Goal: Check status: Check status

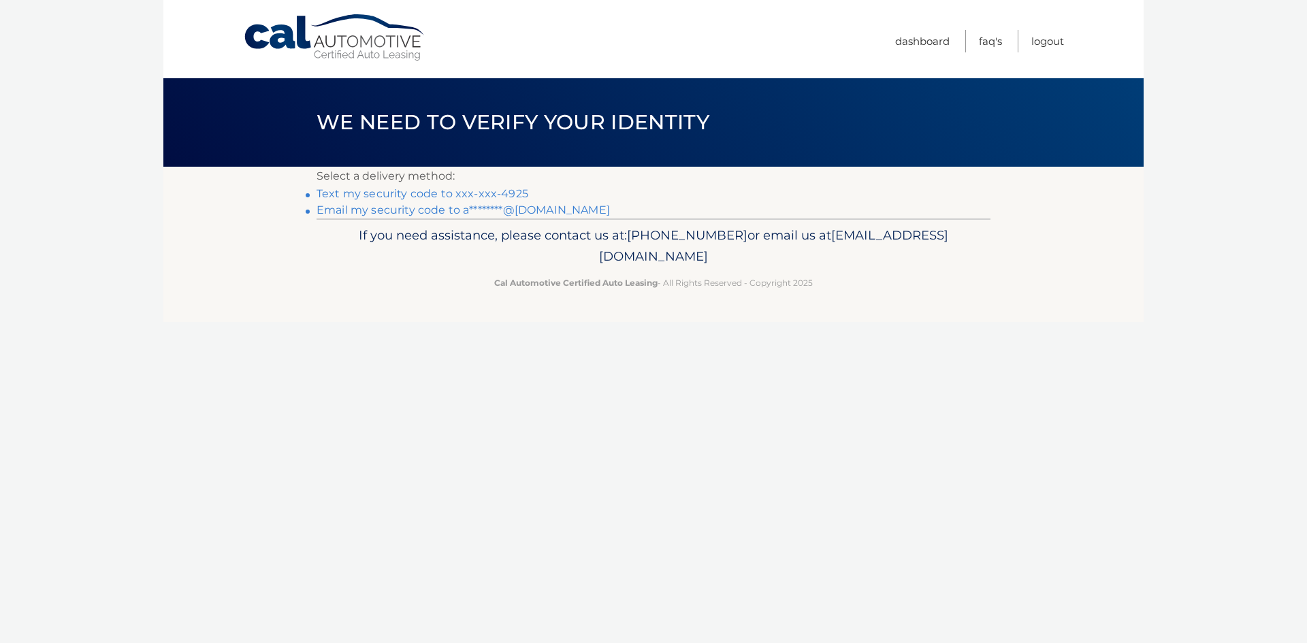
click at [515, 193] on link "Text my security code to xxx-xxx-4925" at bounding box center [423, 193] width 212 height 13
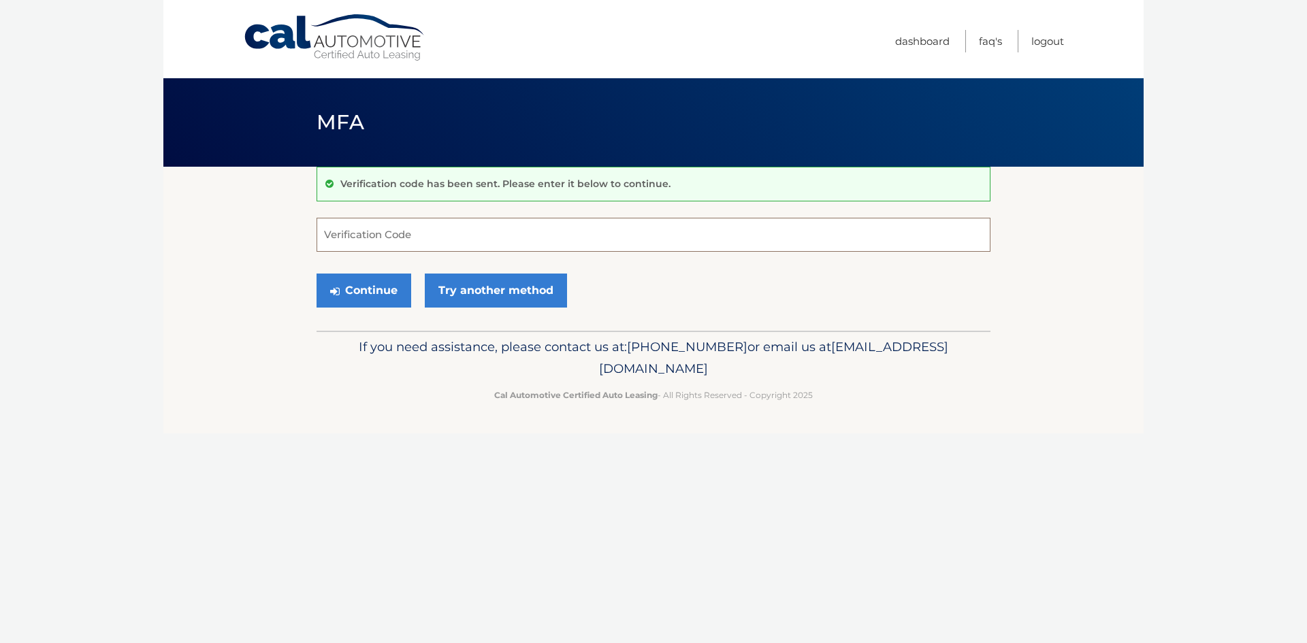
click at [479, 237] on input "Verification Code" at bounding box center [654, 235] width 674 height 34
click at [423, 236] on input "Verification Code" at bounding box center [654, 235] width 674 height 34
type input "528863"
click at [380, 292] on button "Continue" at bounding box center [364, 291] width 95 height 34
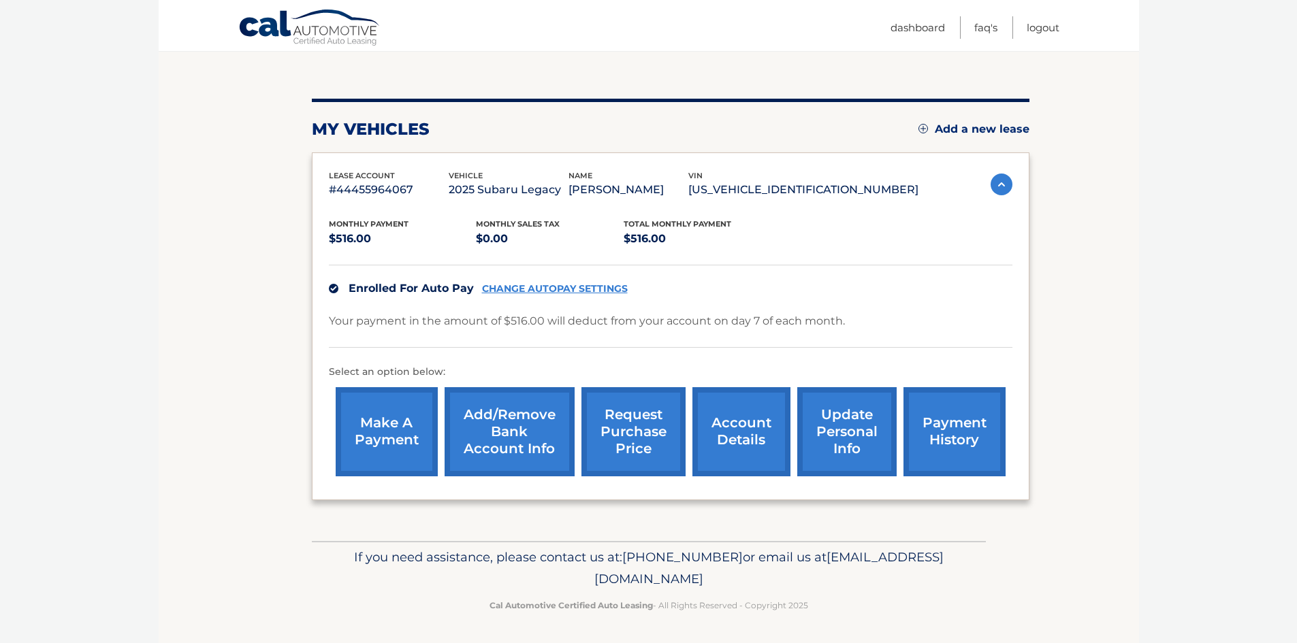
scroll to position [130, 0]
click at [943, 431] on link "payment history" at bounding box center [954, 431] width 102 height 89
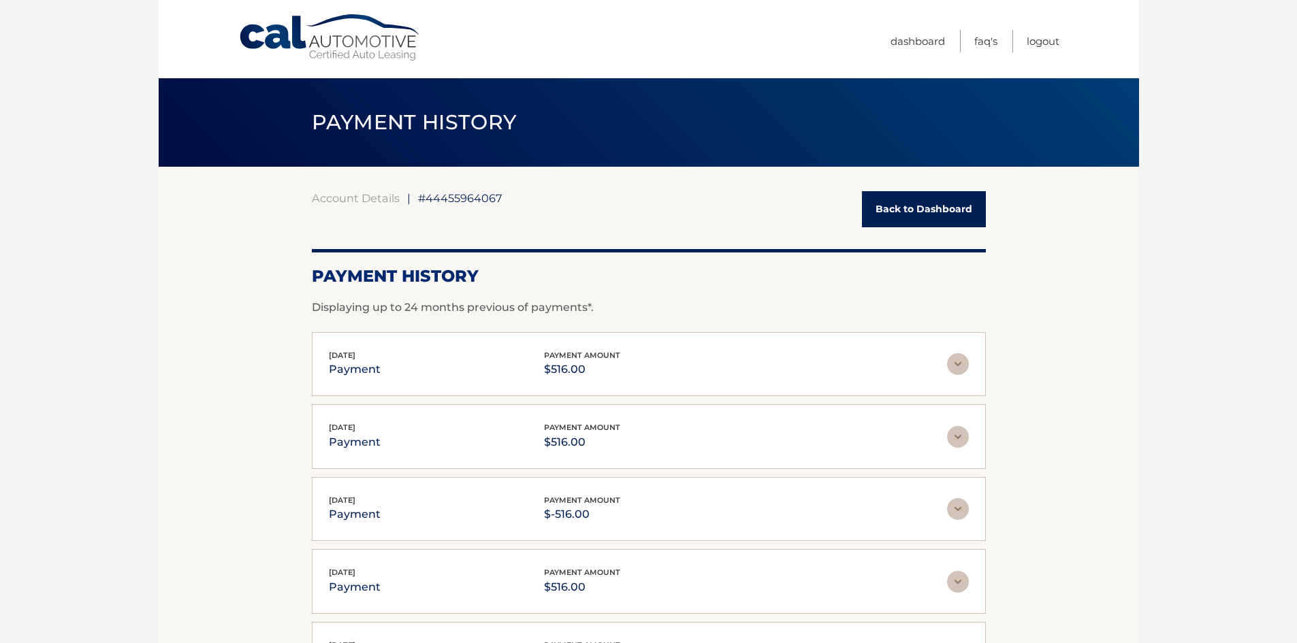
click at [961, 366] on img at bounding box center [958, 364] width 22 height 22
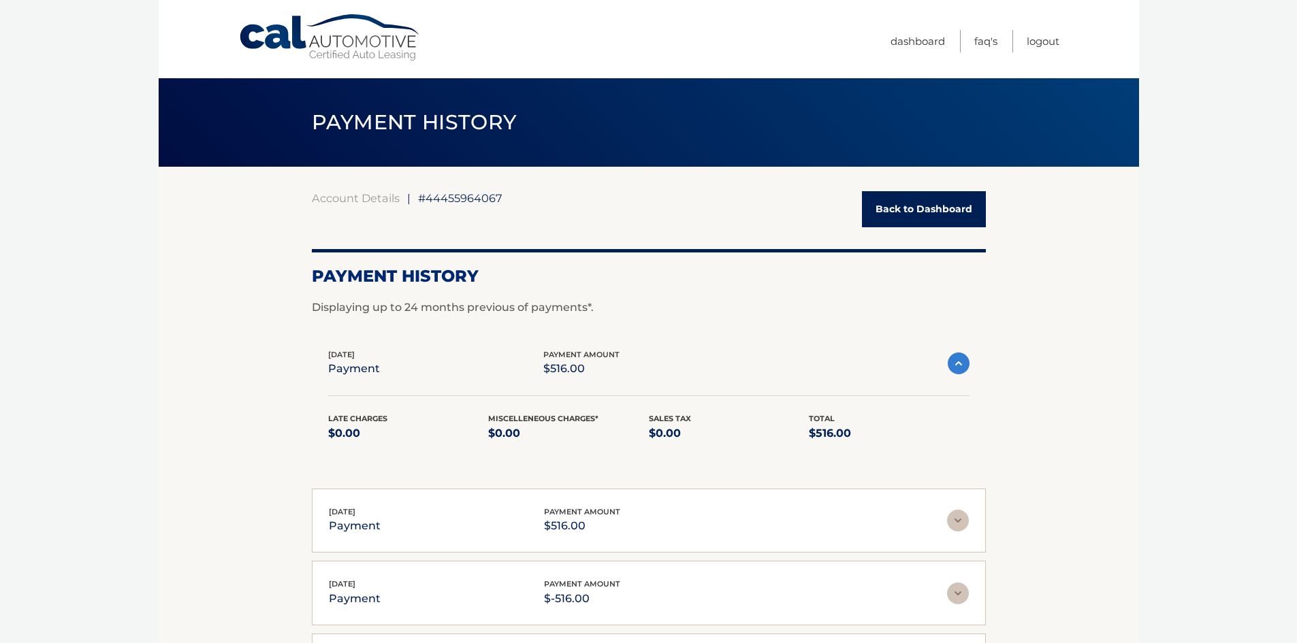
click at [923, 588] on div "Sep 08, 2025 payment payment amount $-516.00" at bounding box center [638, 593] width 618 height 31
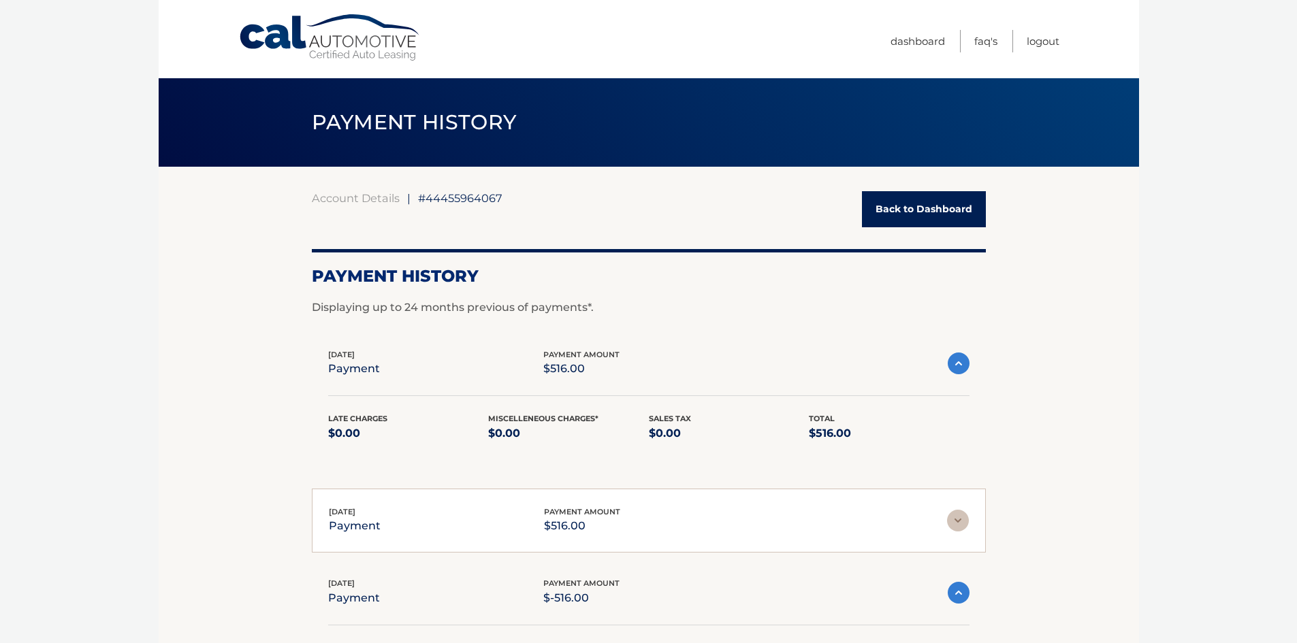
click at [959, 594] on img at bounding box center [959, 593] width 22 height 22
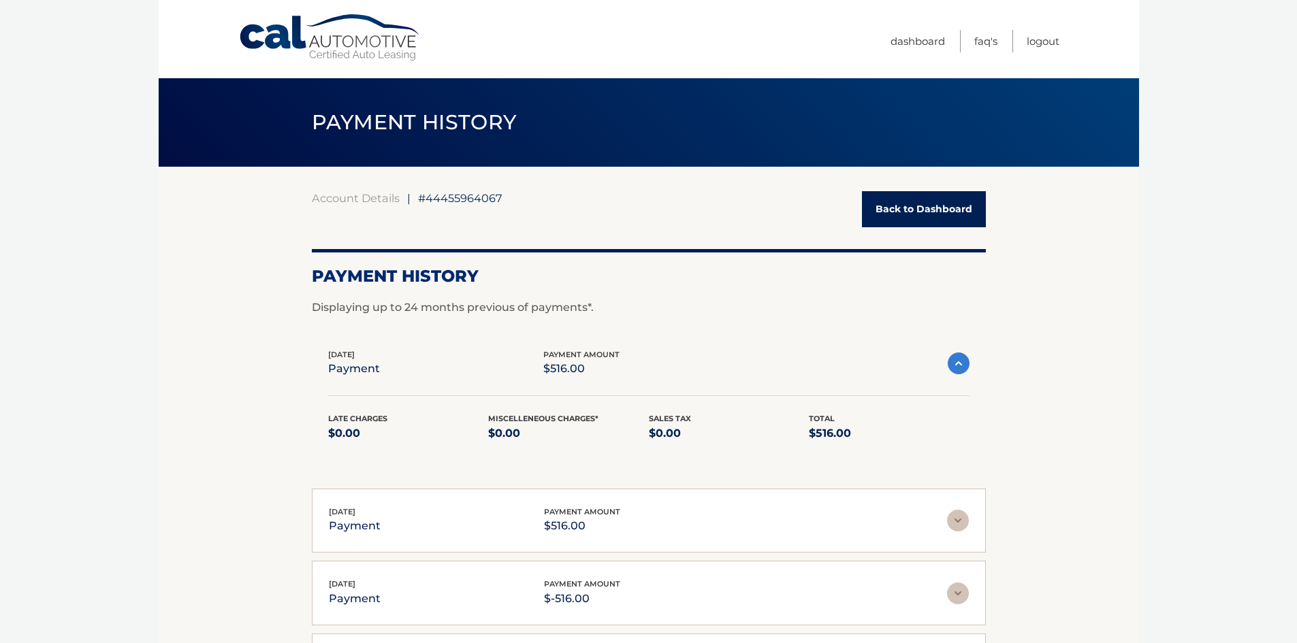
click at [959, 594] on img at bounding box center [958, 594] width 22 height 22
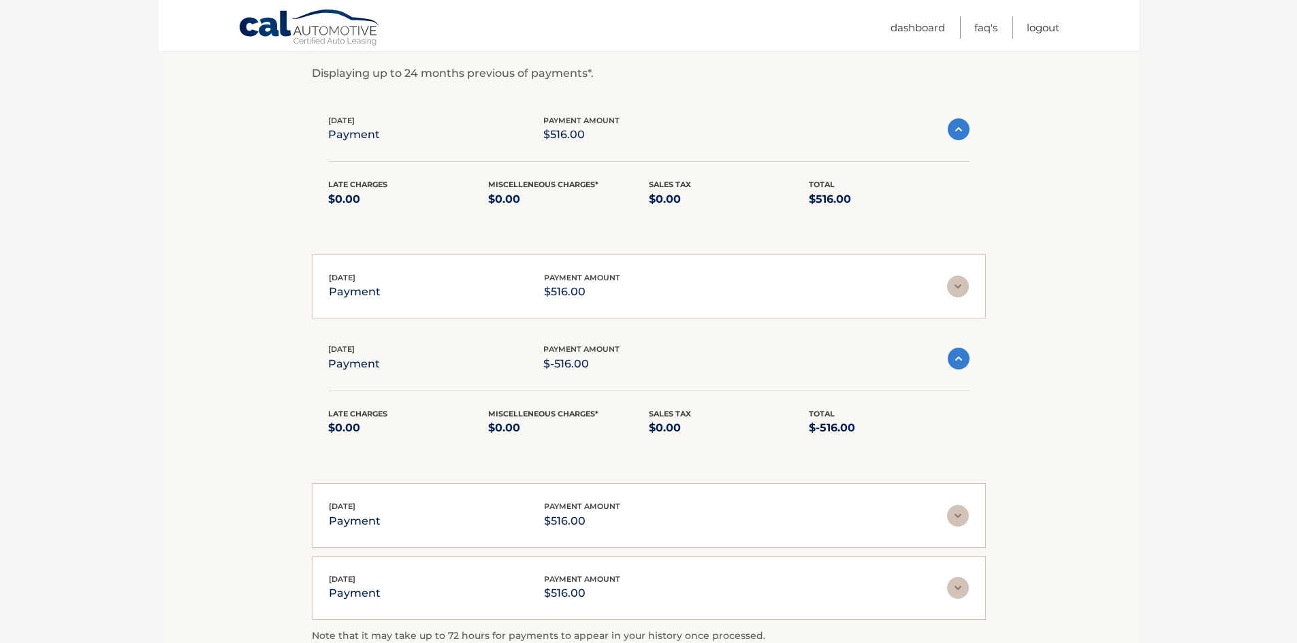
scroll to position [272, 0]
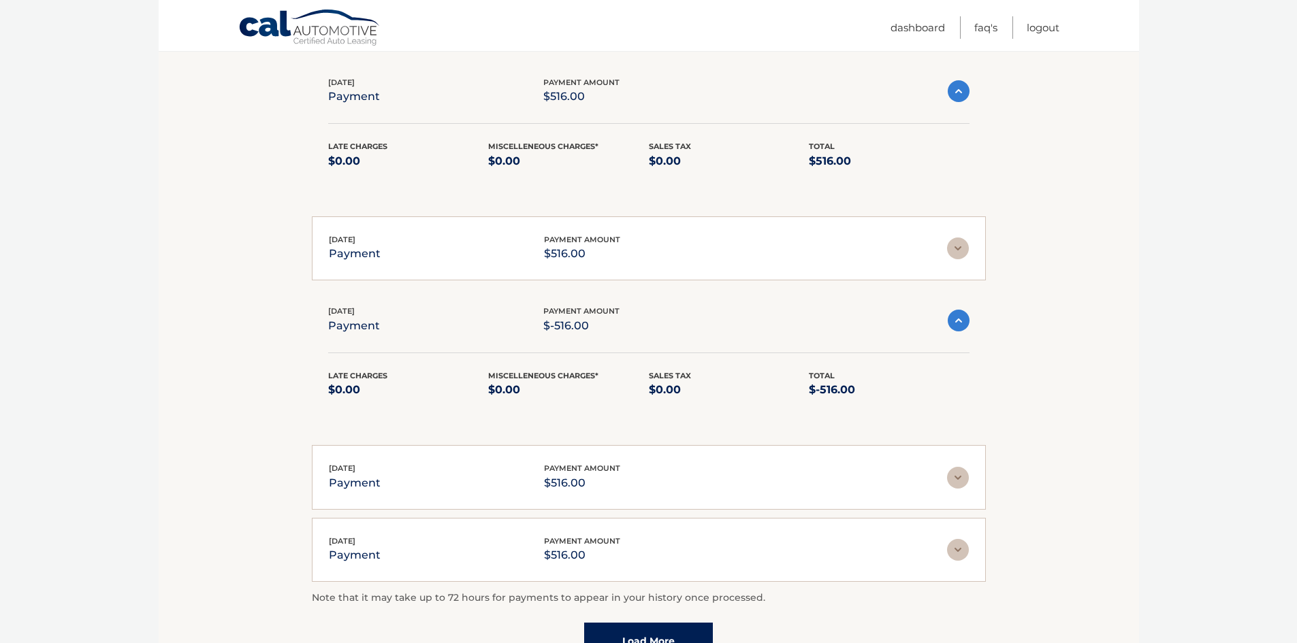
click at [662, 250] on div "Sep 08, 2025 payment payment amount $516.00" at bounding box center [638, 249] width 618 height 31
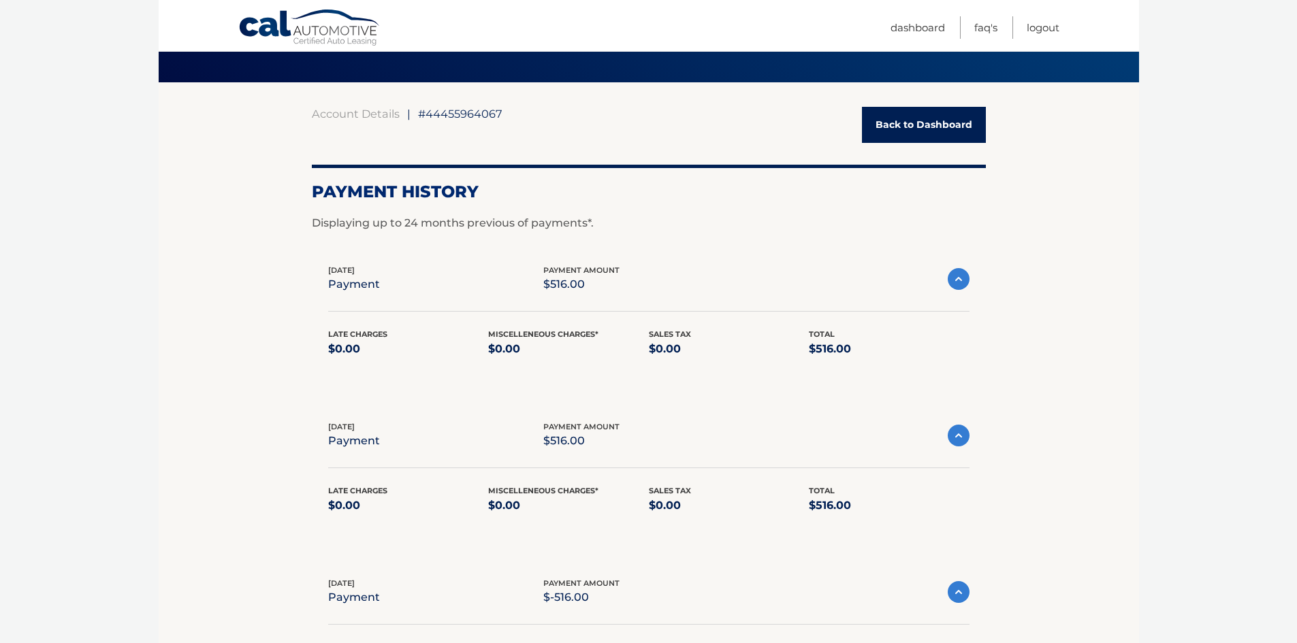
scroll to position [68, 0]
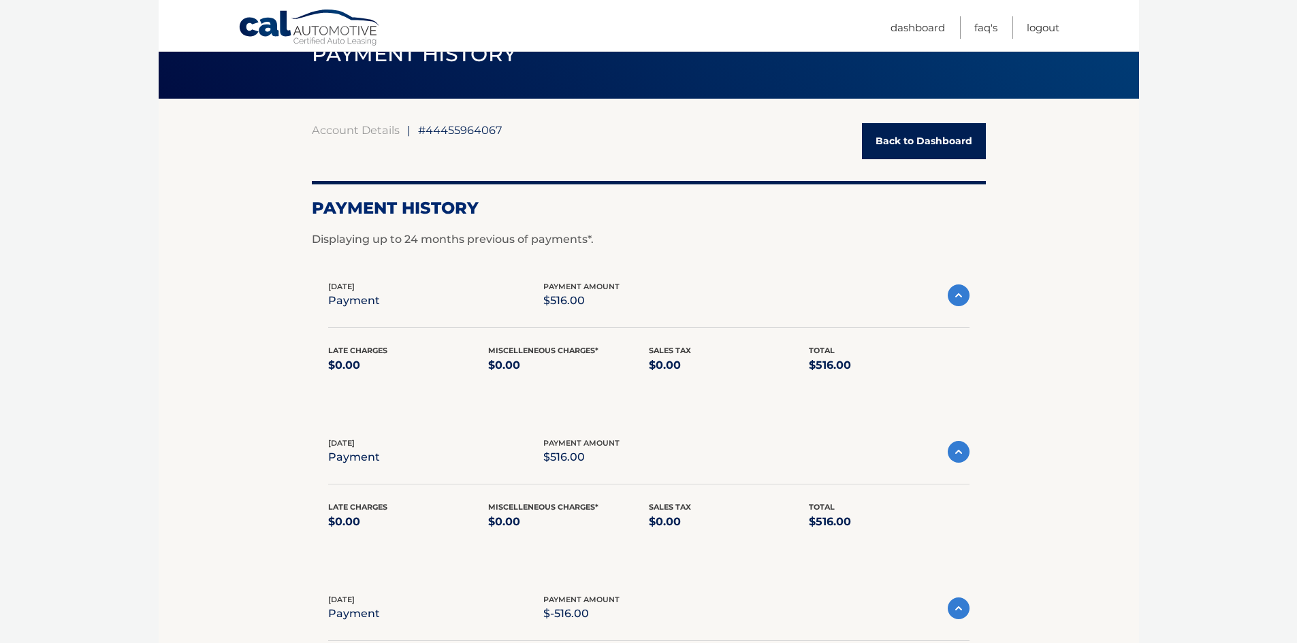
click at [955, 298] on img at bounding box center [959, 296] width 22 height 22
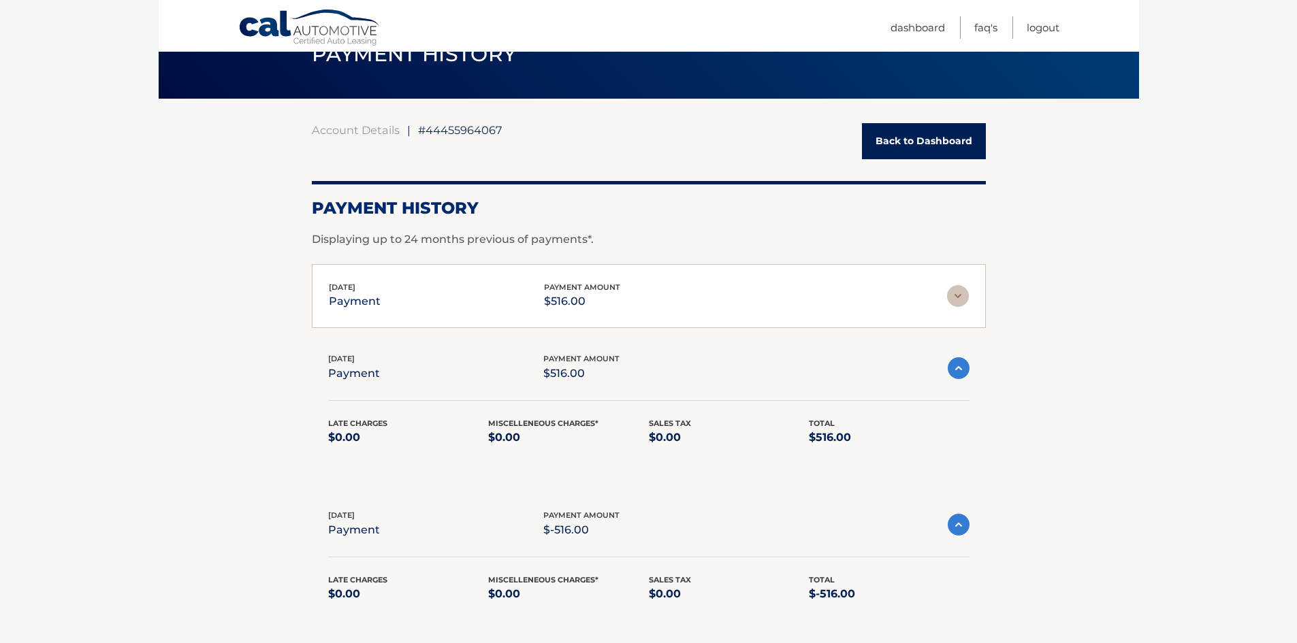
click at [876, 305] on div "Oct 07, 2025 payment payment amount $516.00" at bounding box center [638, 296] width 618 height 31
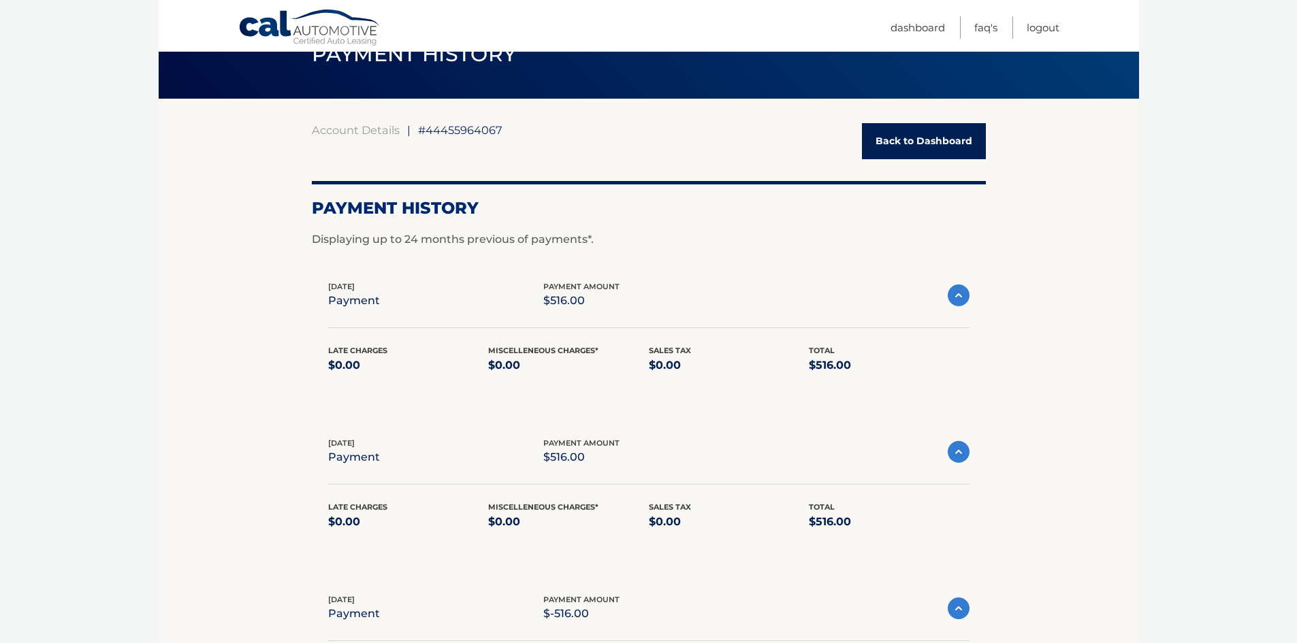
click at [952, 298] on img at bounding box center [959, 296] width 22 height 22
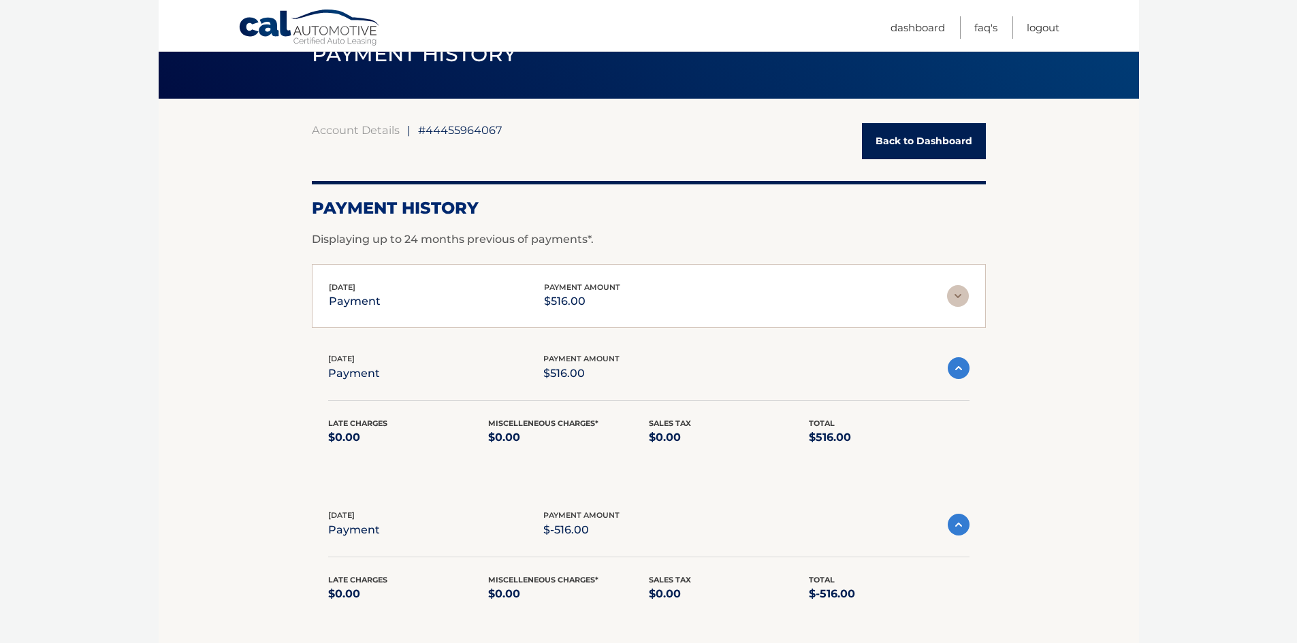
click at [871, 298] on div "Oct 07, 2025 payment payment amount $516.00" at bounding box center [638, 296] width 618 height 31
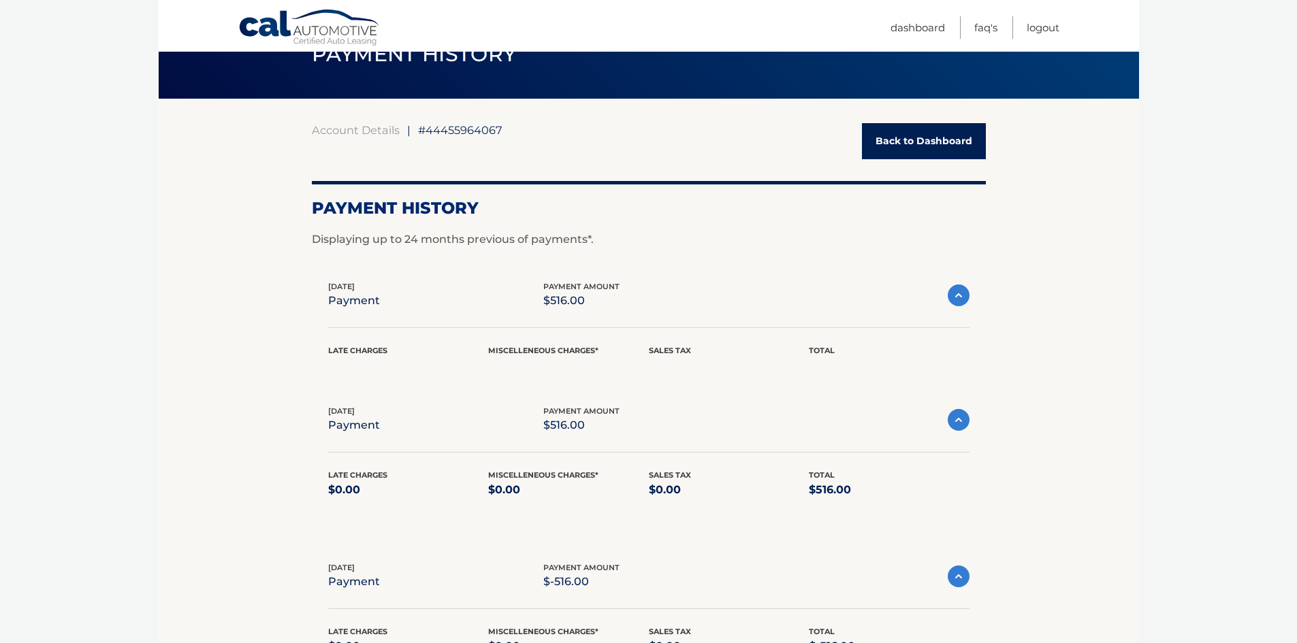
click at [871, 298] on div "Oct 07, 2025 payment payment amount $516.00" at bounding box center [638, 296] width 620 height 31
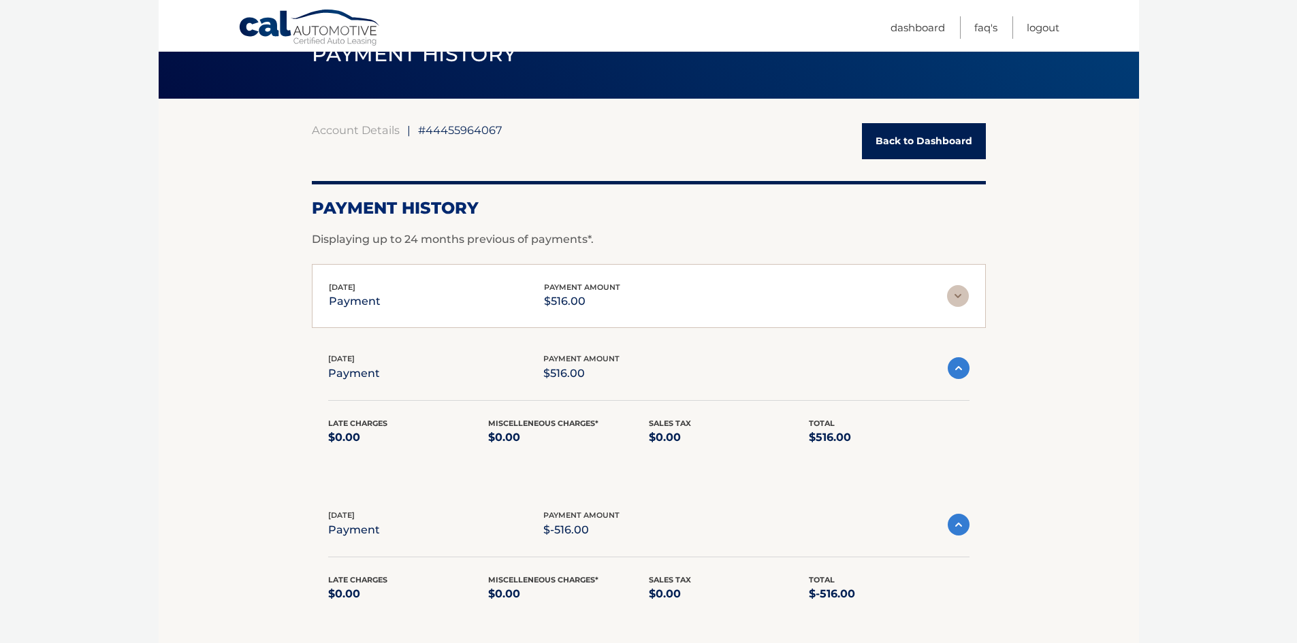
click at [958, 297] on img at bounding box center [958, 296] width 22 height 22
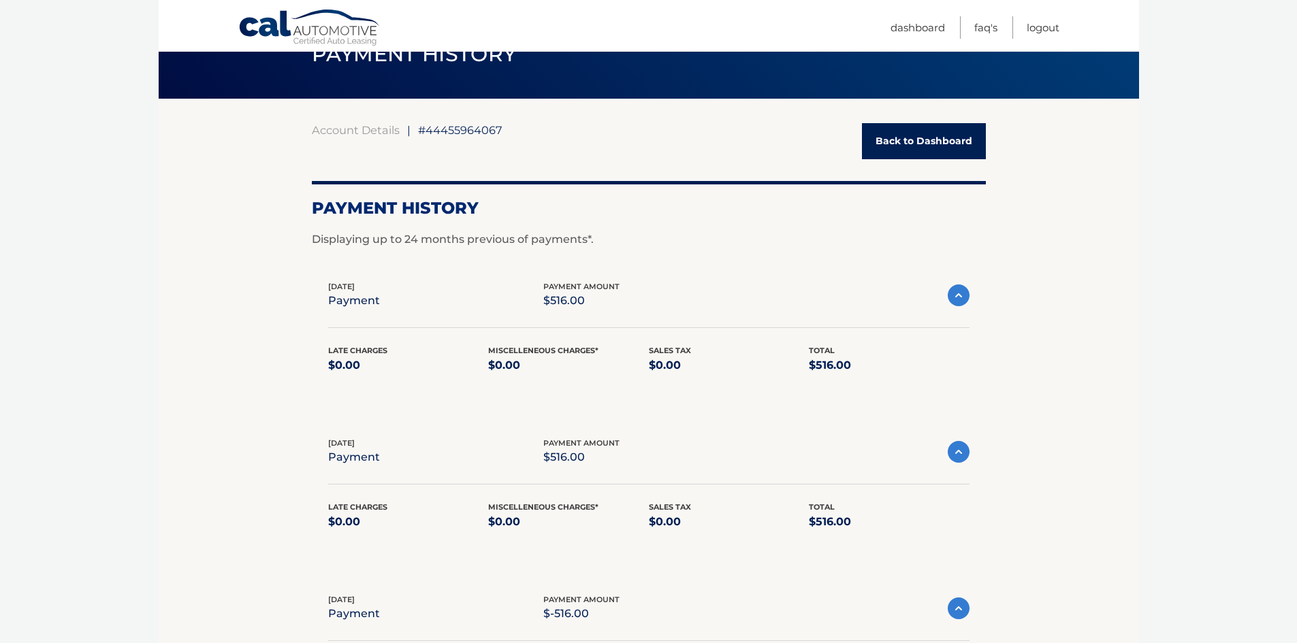
click at [567, 286] on span "payment amount" at bounding box center [581, 287] width 76 height 10
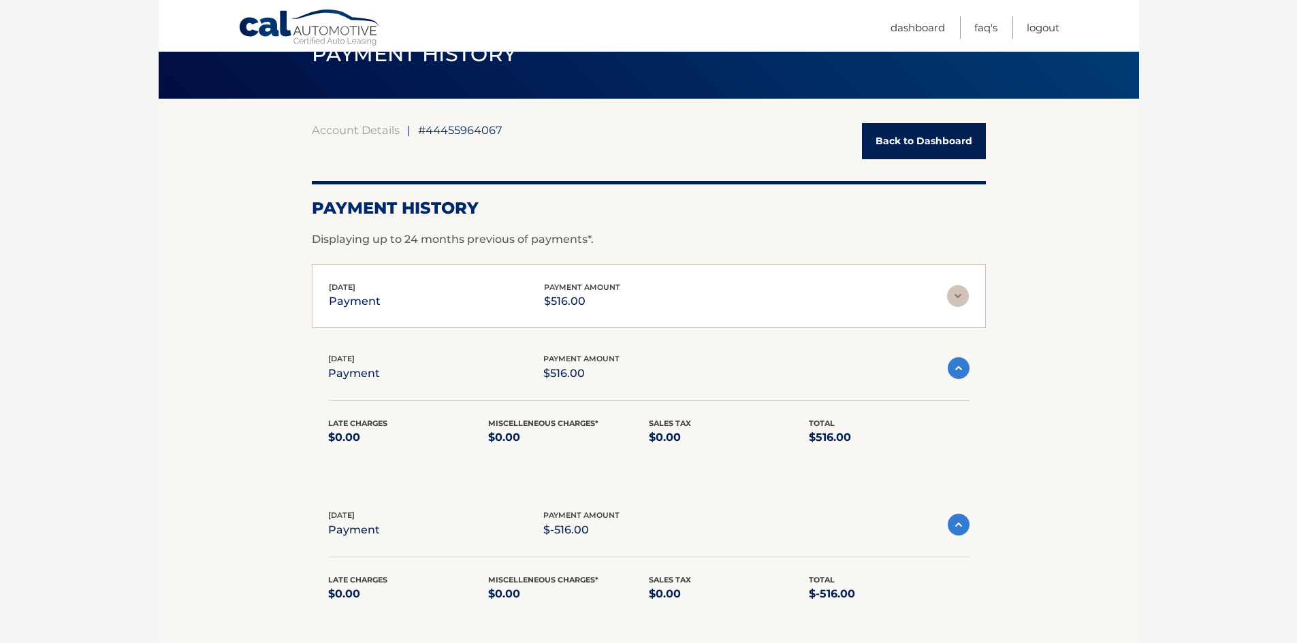
click at [345, 296] on p "payment" at bounding box center [355, 301] width 52 height 19
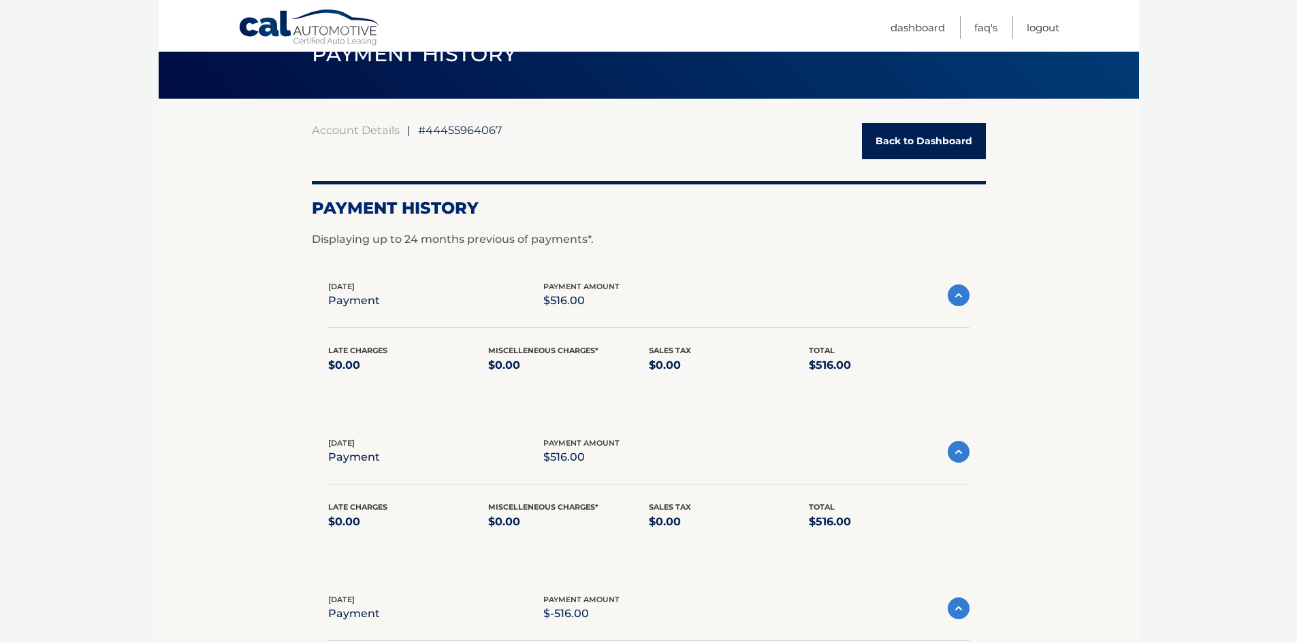
click at [411, 238] on p "Displaying up to 24 months previous of payments*." at bounding box center [649, 239] width 674 height 16
click at [551, 287] on span "payment amount" at bounding box center [581, 287] width 76 height 10
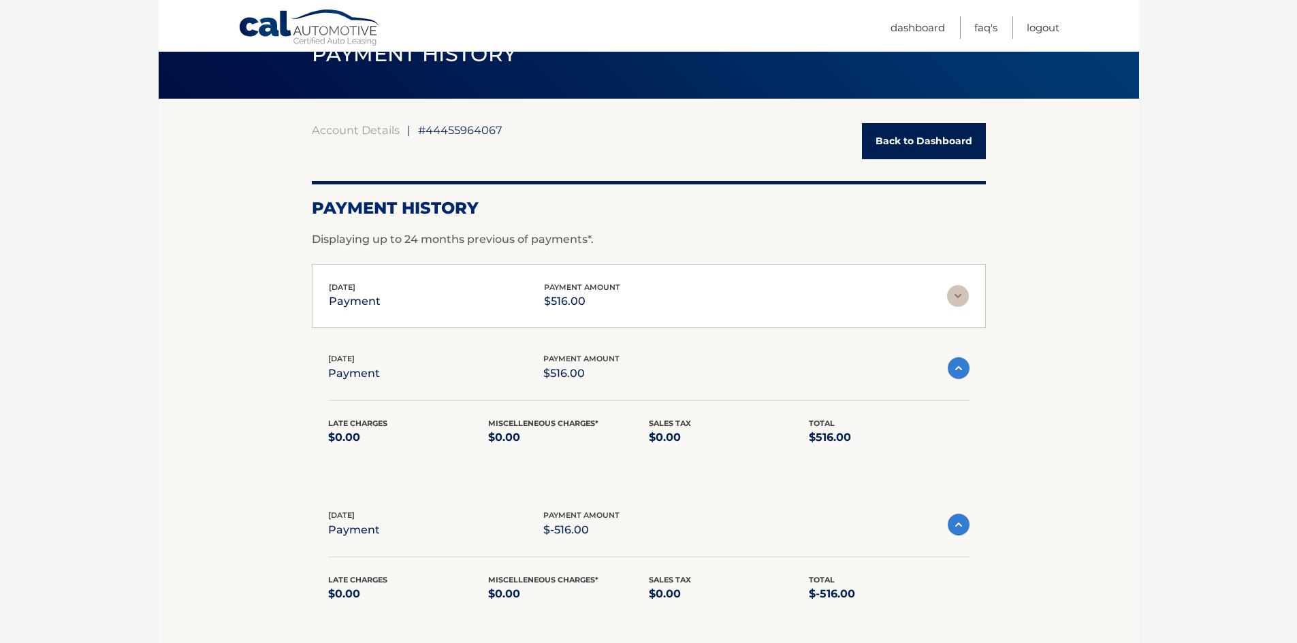
click at [367, 292] on p "payment" at bounding box center [355, 301] width 52 height 19
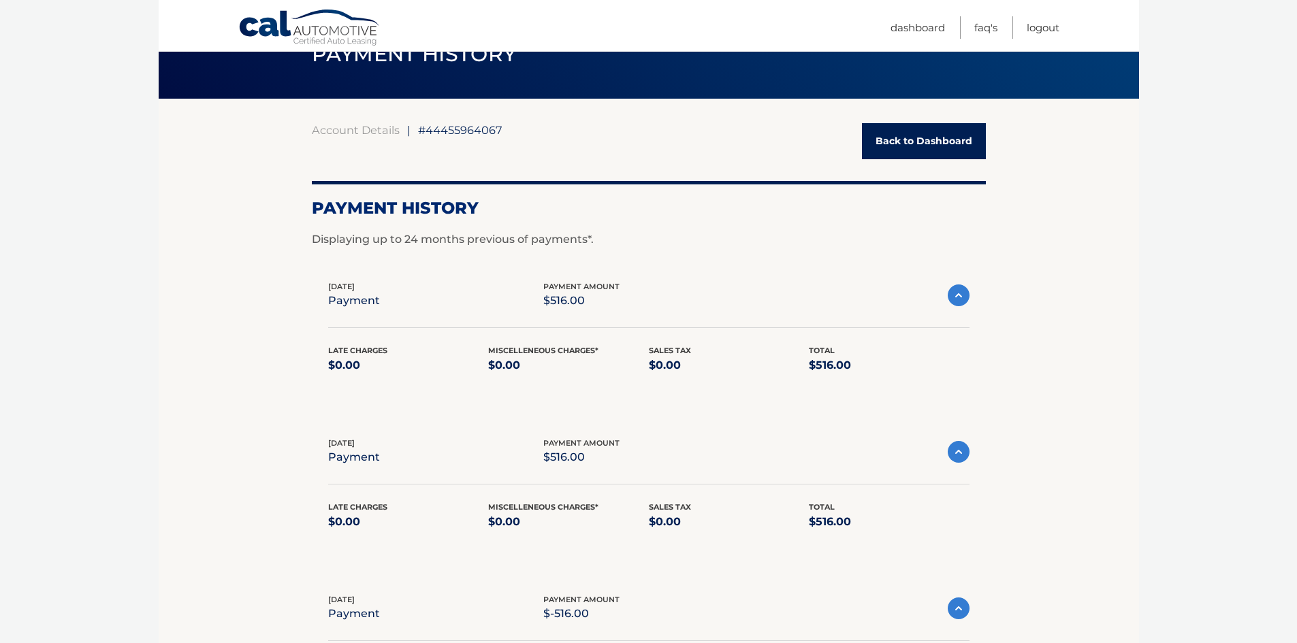
click at [557, 300] on p "$516.00" at bounding box center [581, 300] width 76 height 19
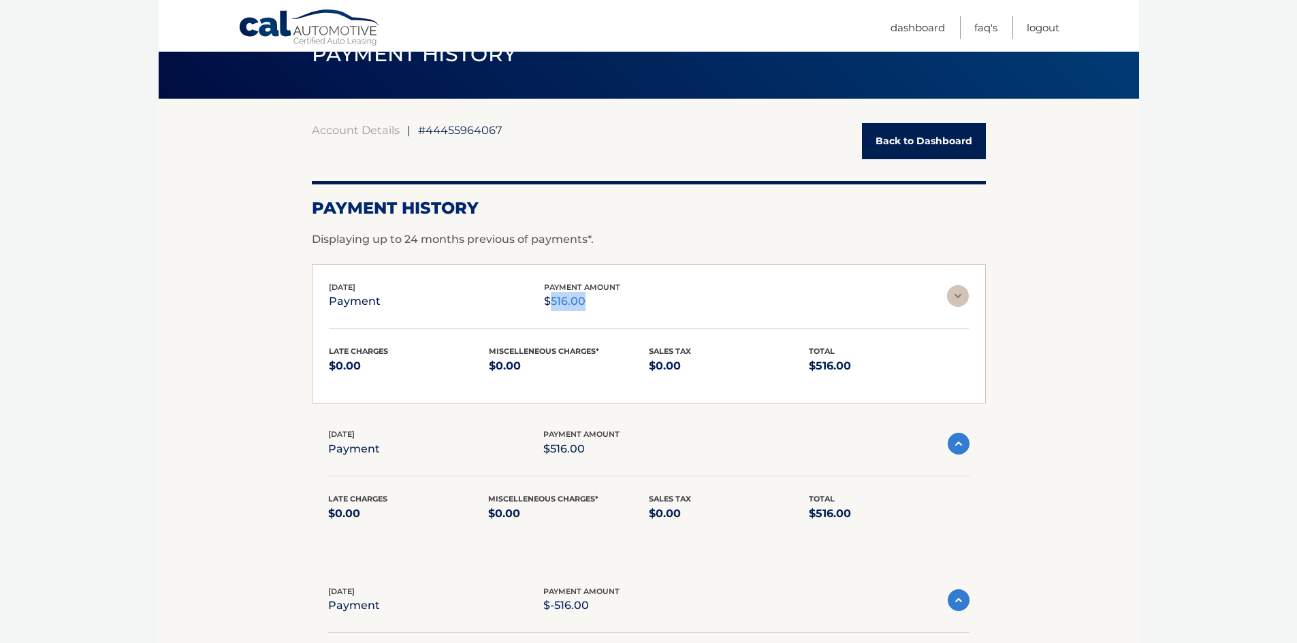
click at [557, 300] on p "$516.00" at bounding box center [582, 301] width 76 height 19
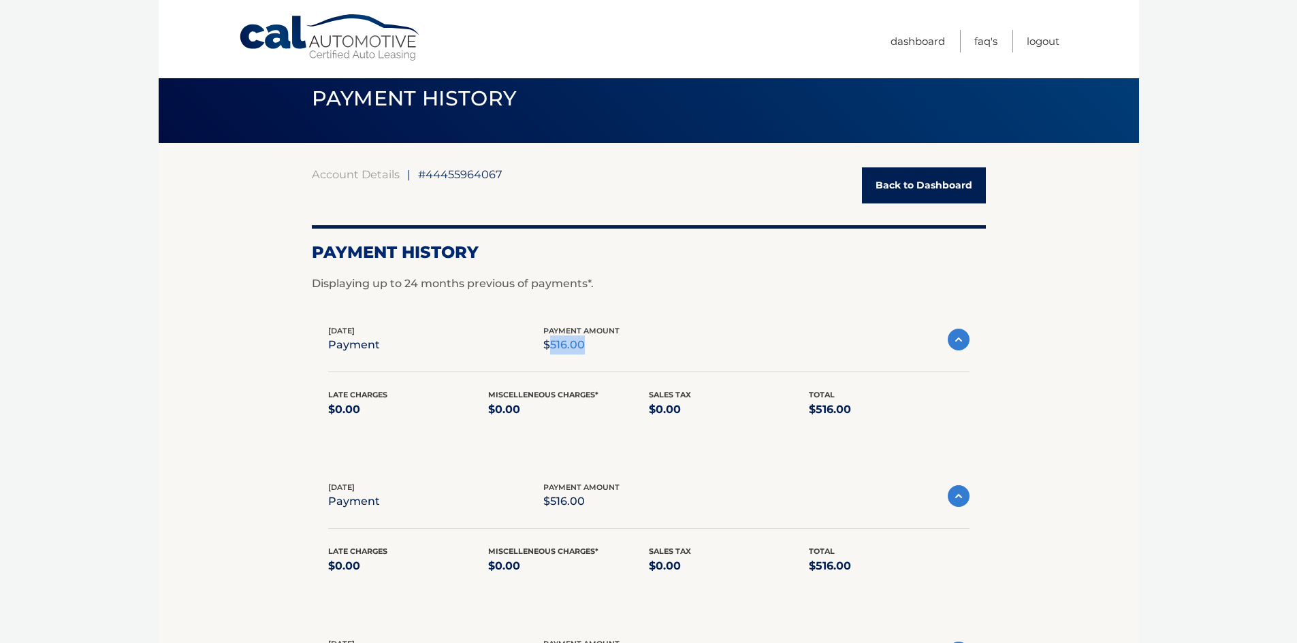
scroll to position [0, 0]
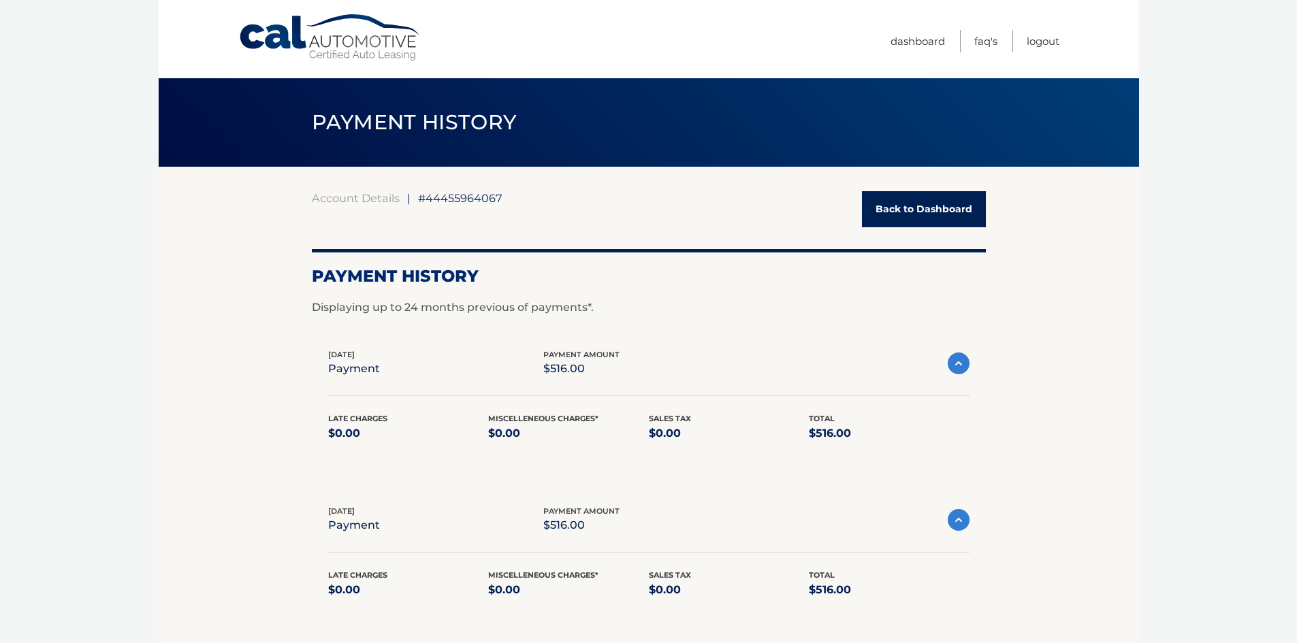
click at [491, 199] on span "#44455964067" at bounding box center [460, 198] width 84 height 14
click at [562, 357] on span "payment amount" at bounding box center [581, 355] width 76 height 10
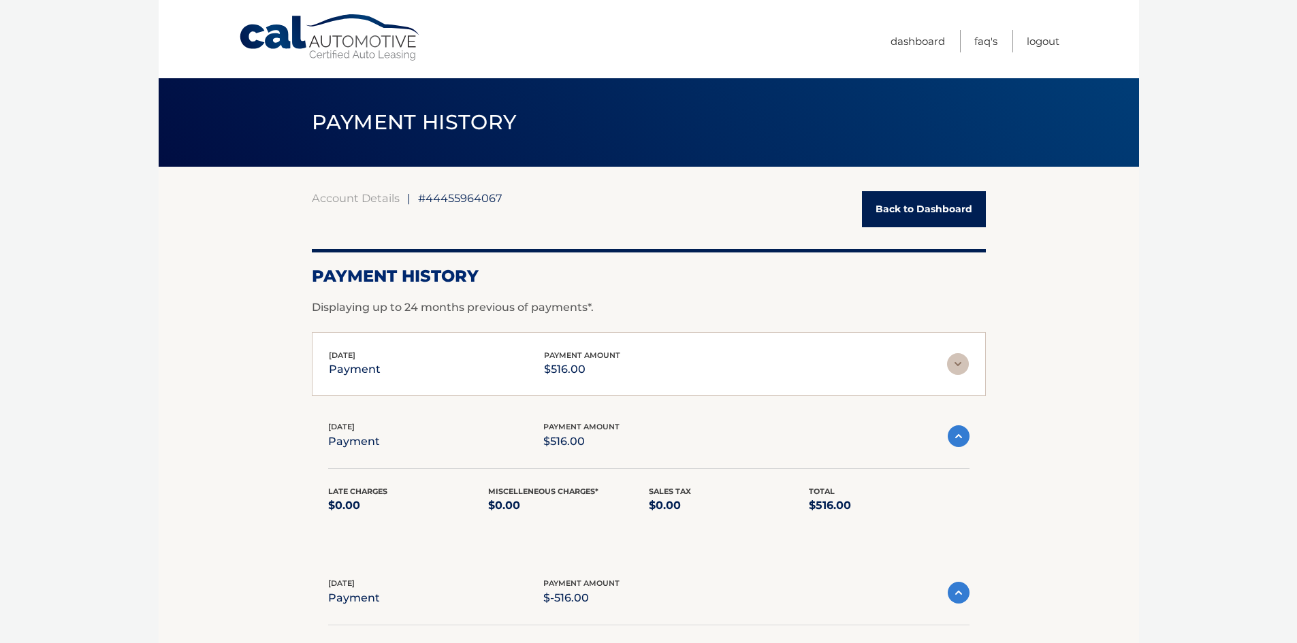
click at [960, 360] on img at bounding box center [958, 364] width 22 height 22
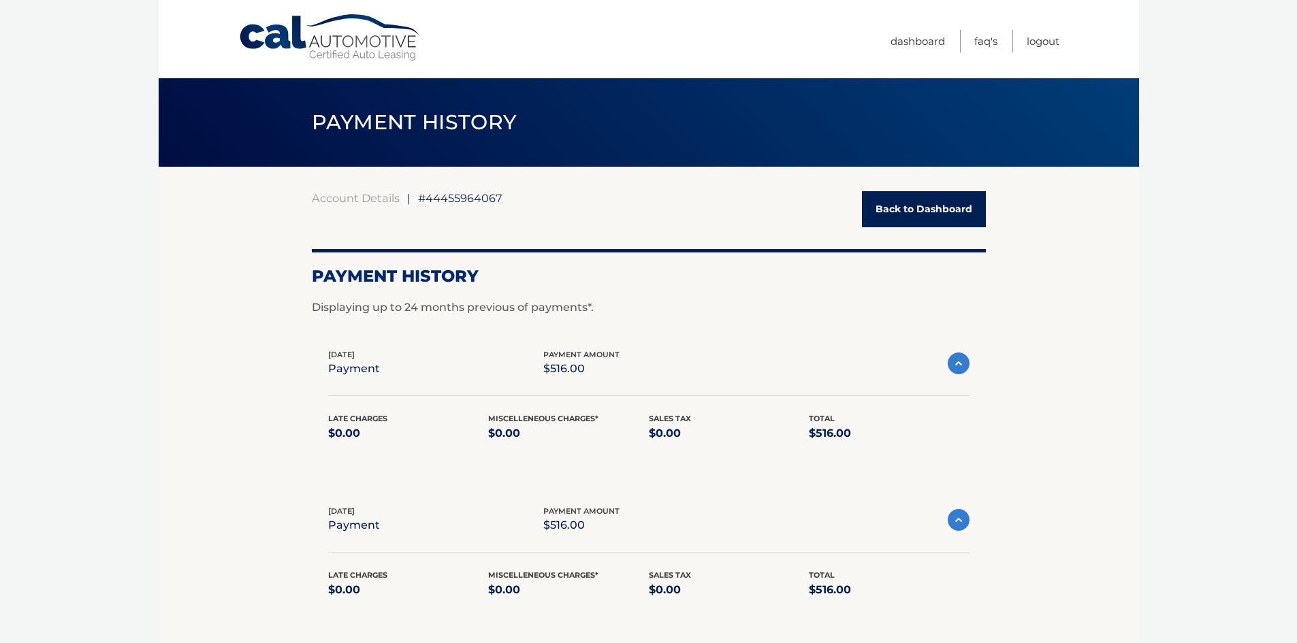
click at [577, 362] on p "$516.00" at bounding box center [581, 368] width 76 height 19
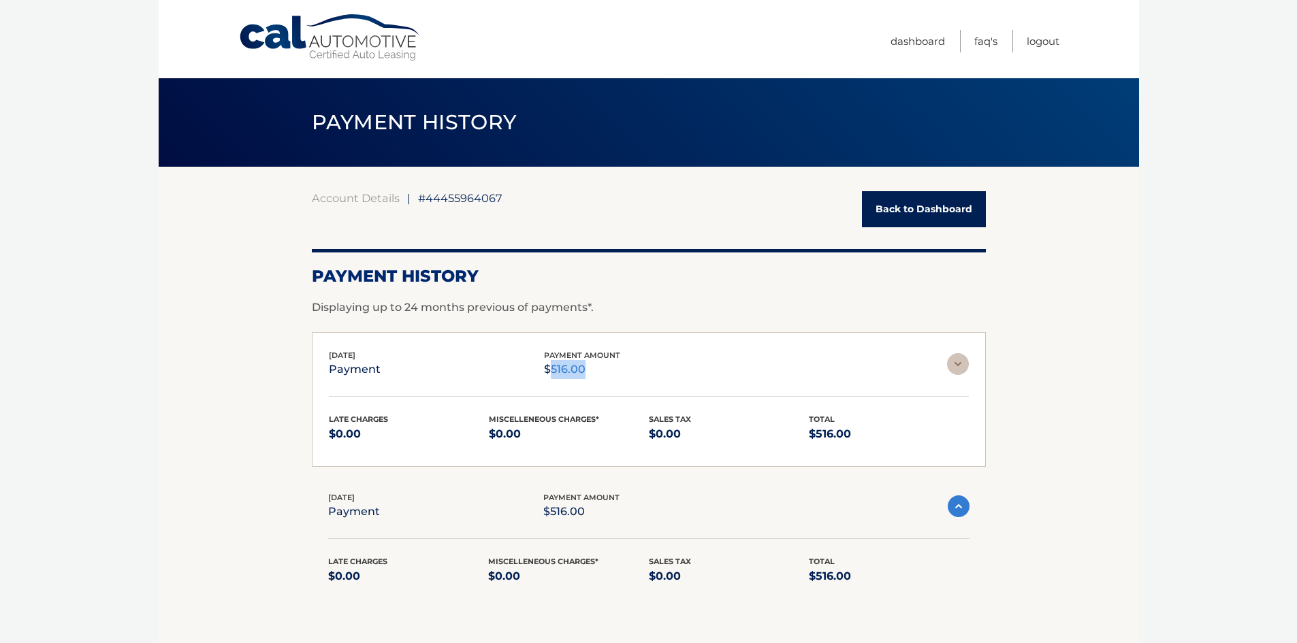
click at [577, 362] on p "$516.00" at bounding box center [582, 369] width 76 height 19
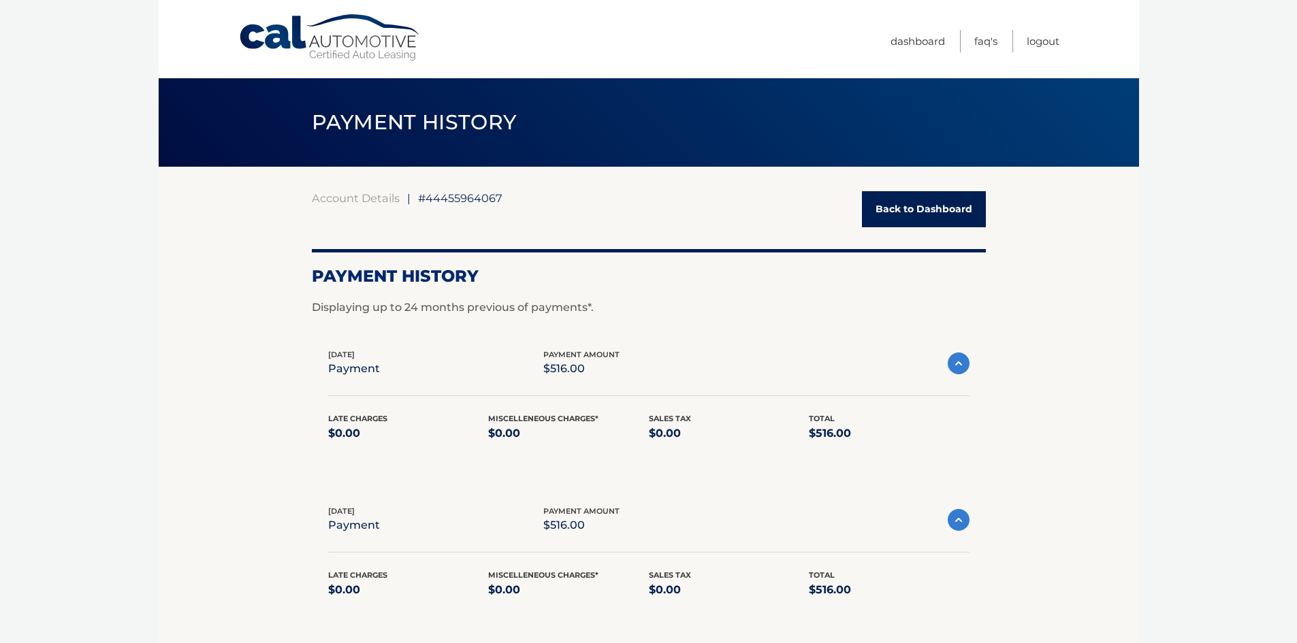
click at [349, 356] on span "[DATE]" at bounding box center [341, 355] width 27 height 10
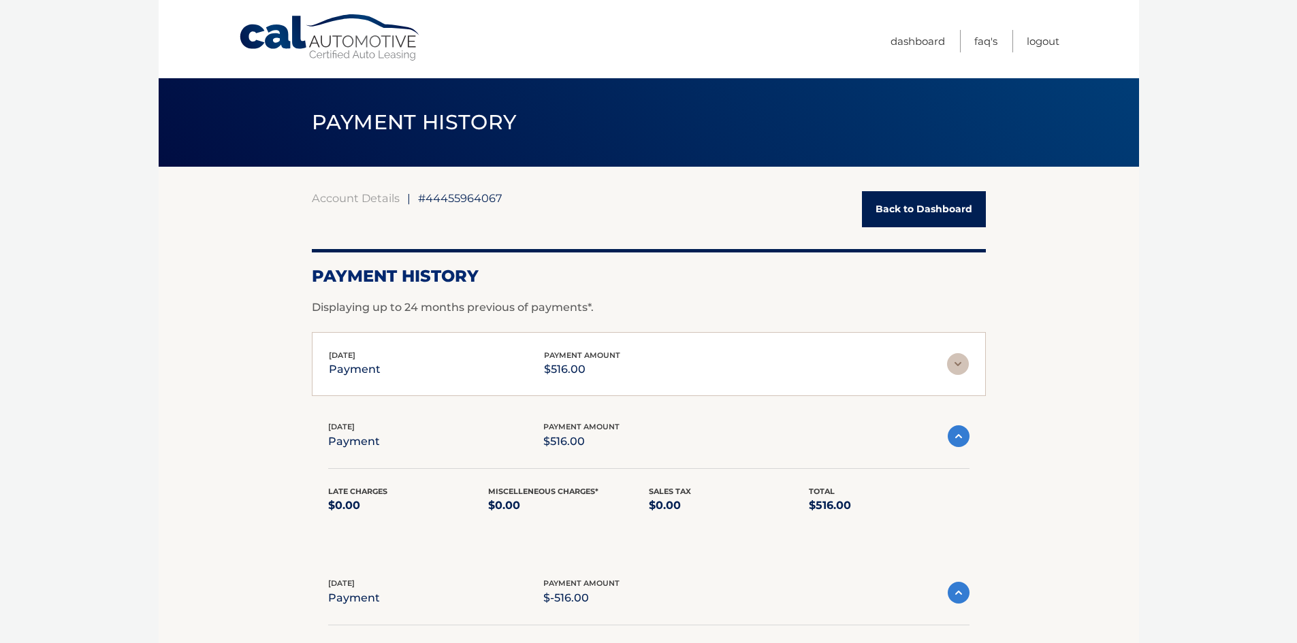
click at [959, 368] on img at bounding box center [958, 364] width 22 height 22
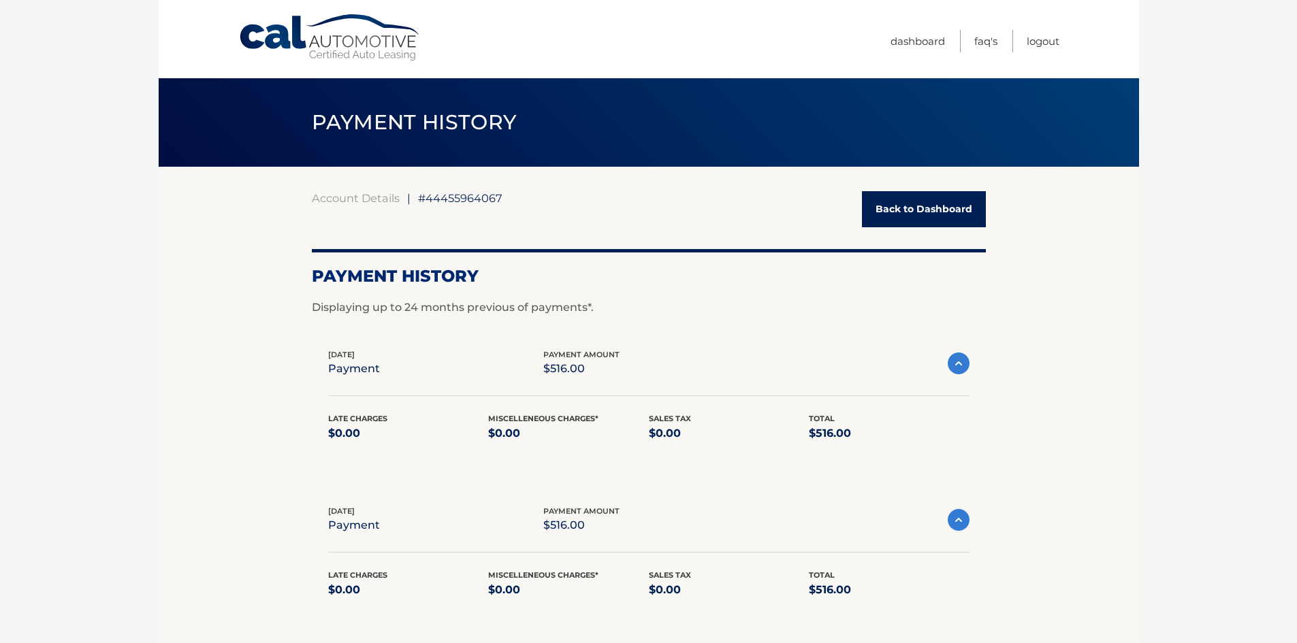
click at [954, 362] on img at bounding box center [959, 364] width 22 height 22
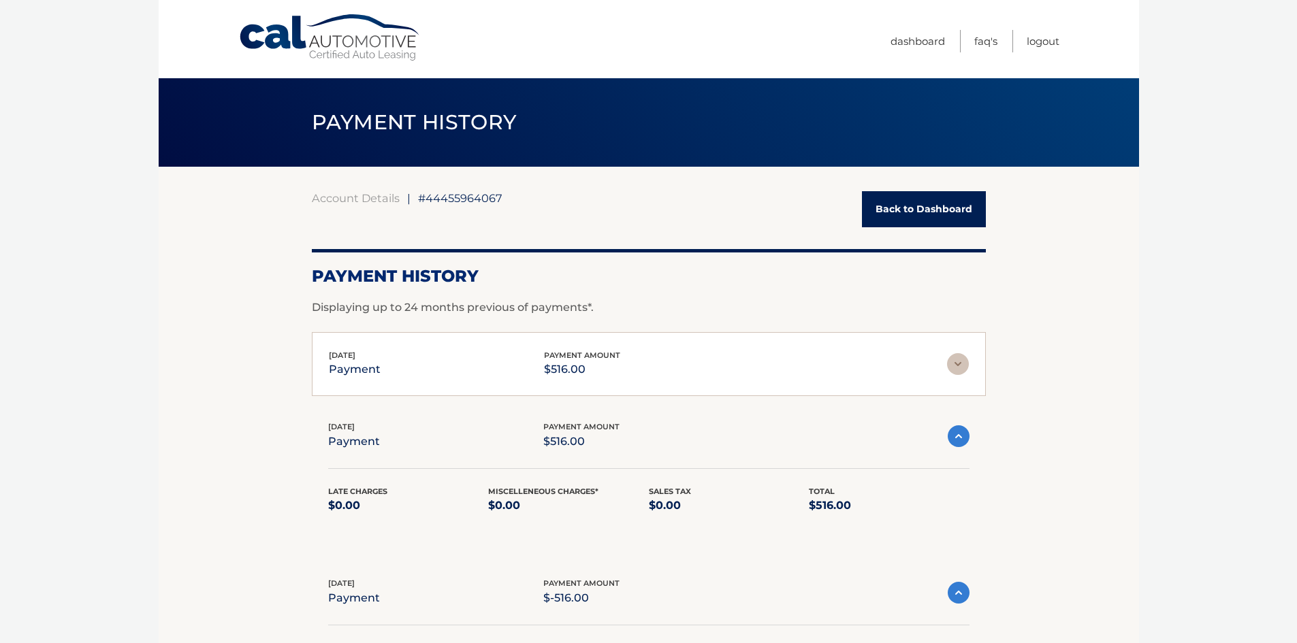
click at [358, 373] on p "payment" at bounding box center [355, 369] width 52 height 19
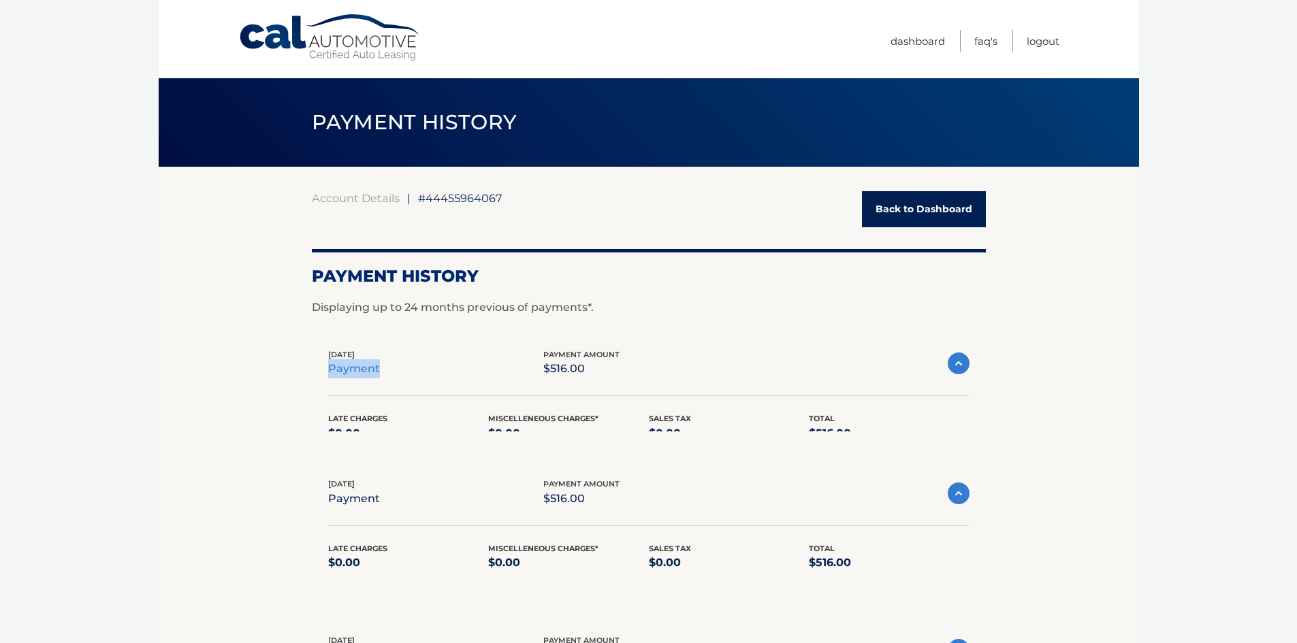
click at [358, 373] on p "payment" at bounding box center [354, 368] width 52 height 19
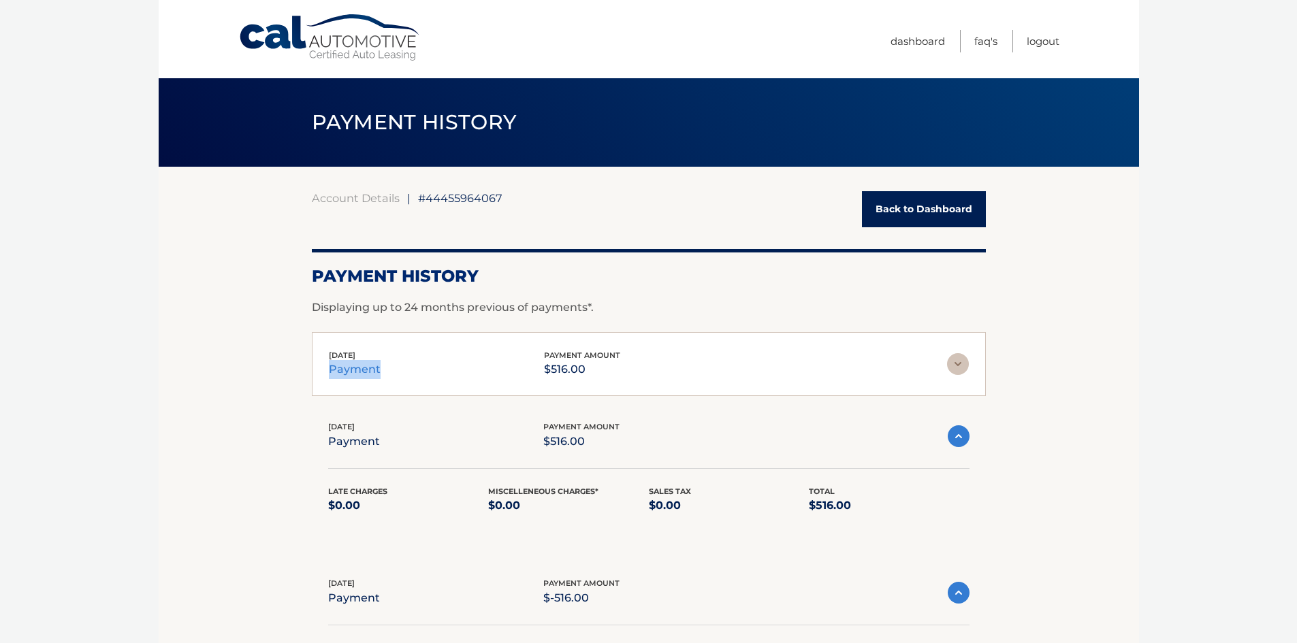
click at [360, 362] on p "payment" at bounding box center [355, 369] width 52 height 19
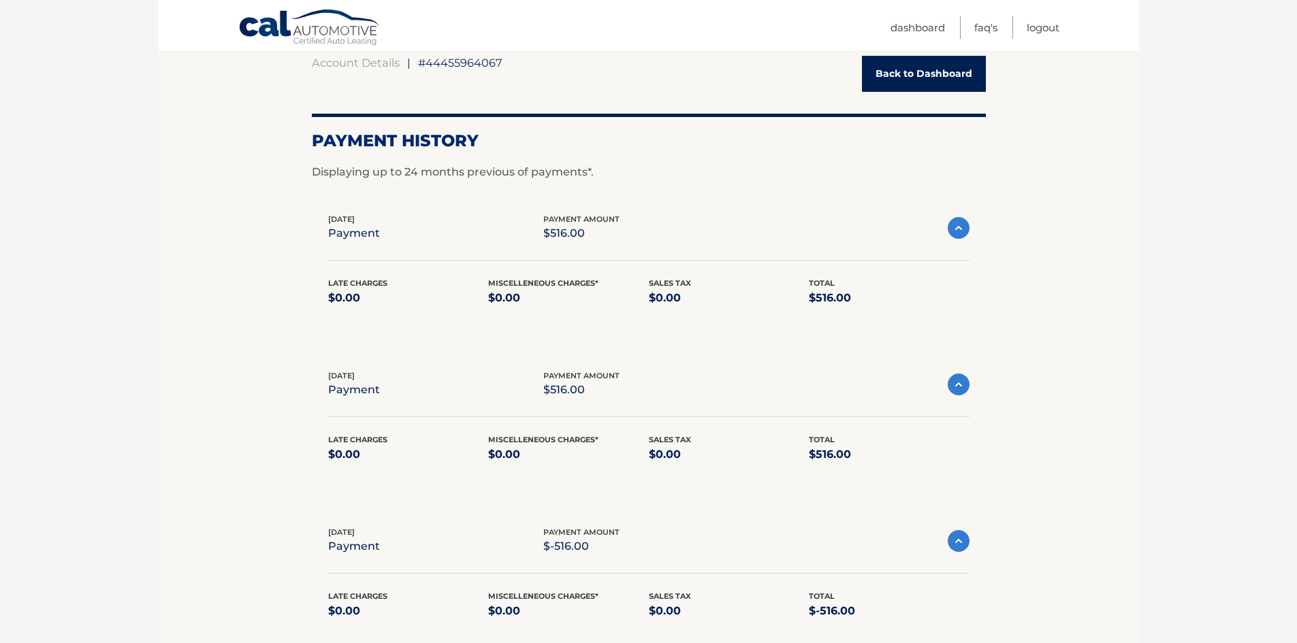
scroll to position [136, 0]
click at [963, 227] on img at bounding box center [959, 228] width 22 height 22
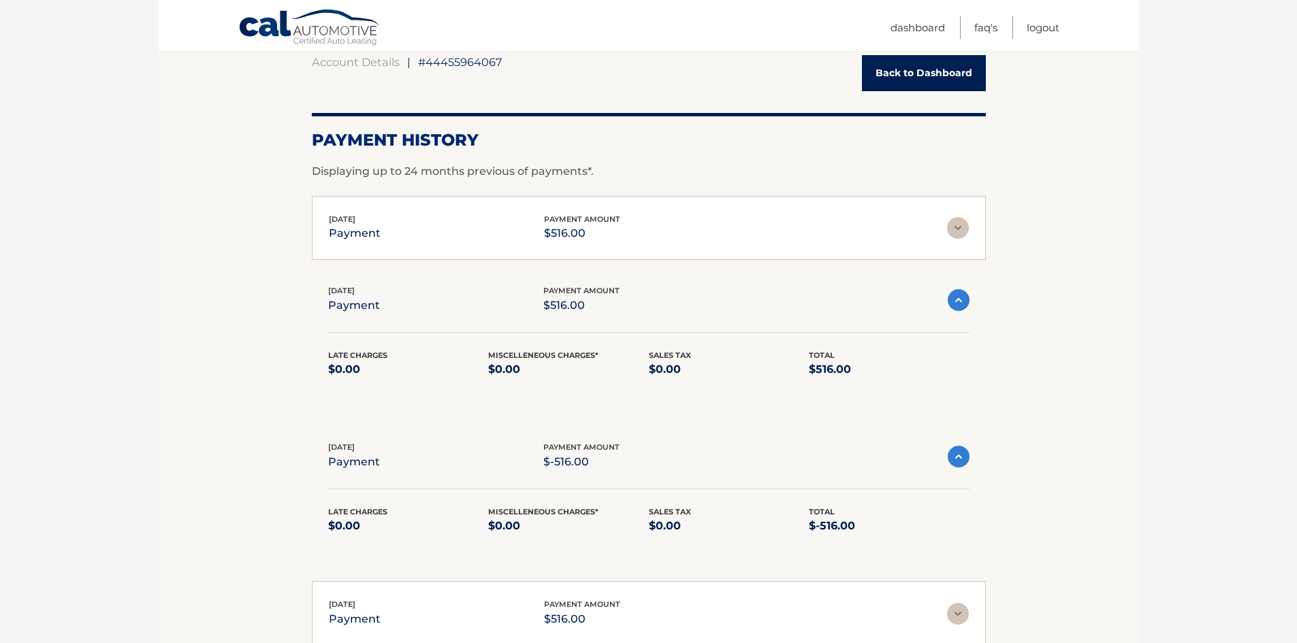
click at [368, 214] on div "Oct 07, 2025 payment" at bounding box center [355, 228] width 52 height 31
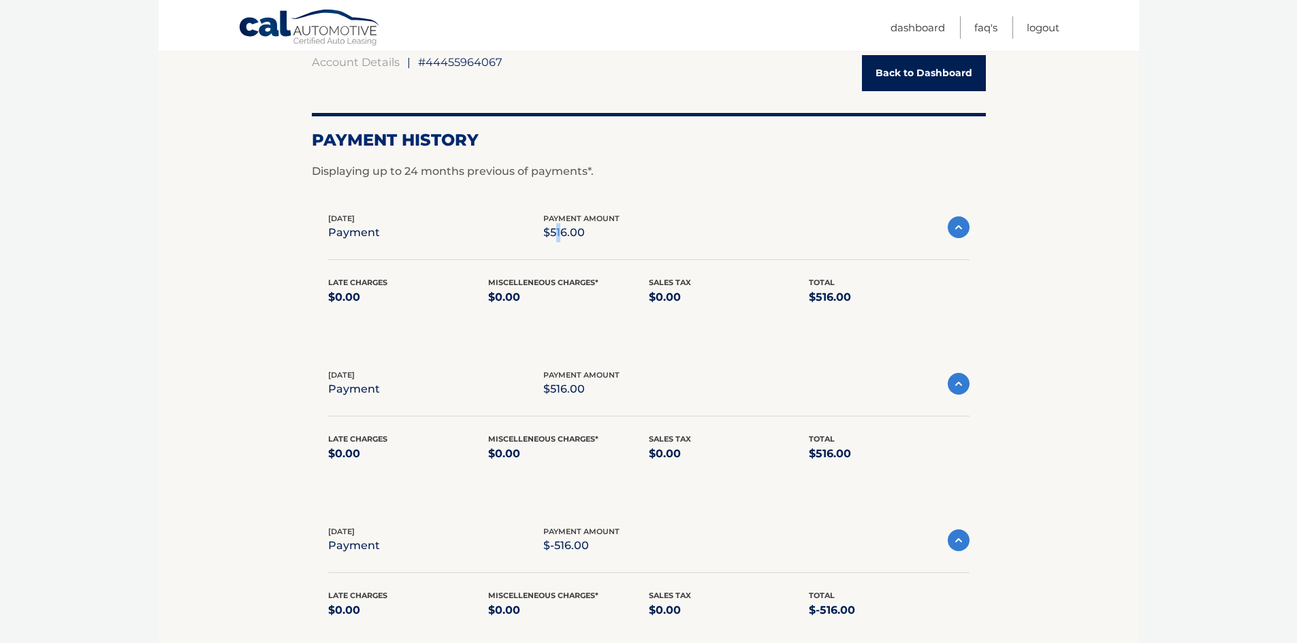
click at [567, 229] on p "$516.00" at bounding box center [581, 232] width 76 height 19
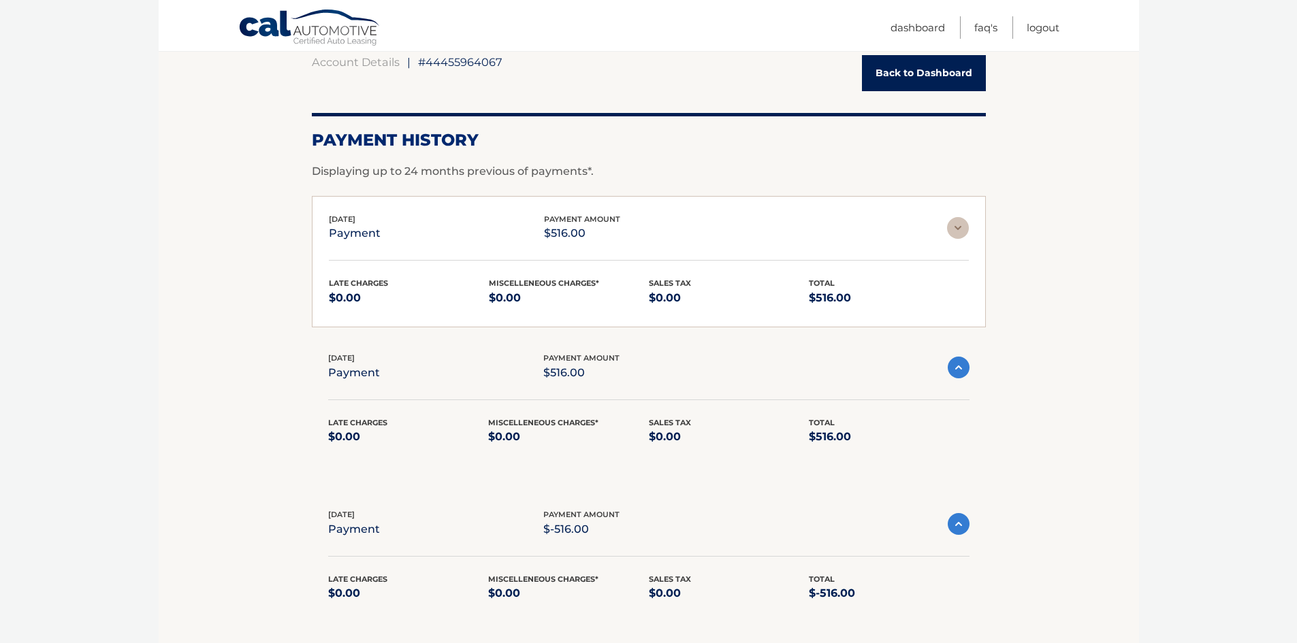
click at [571, 226] on p "$516.00" at bounding box center [582, 233] width 76 height 19
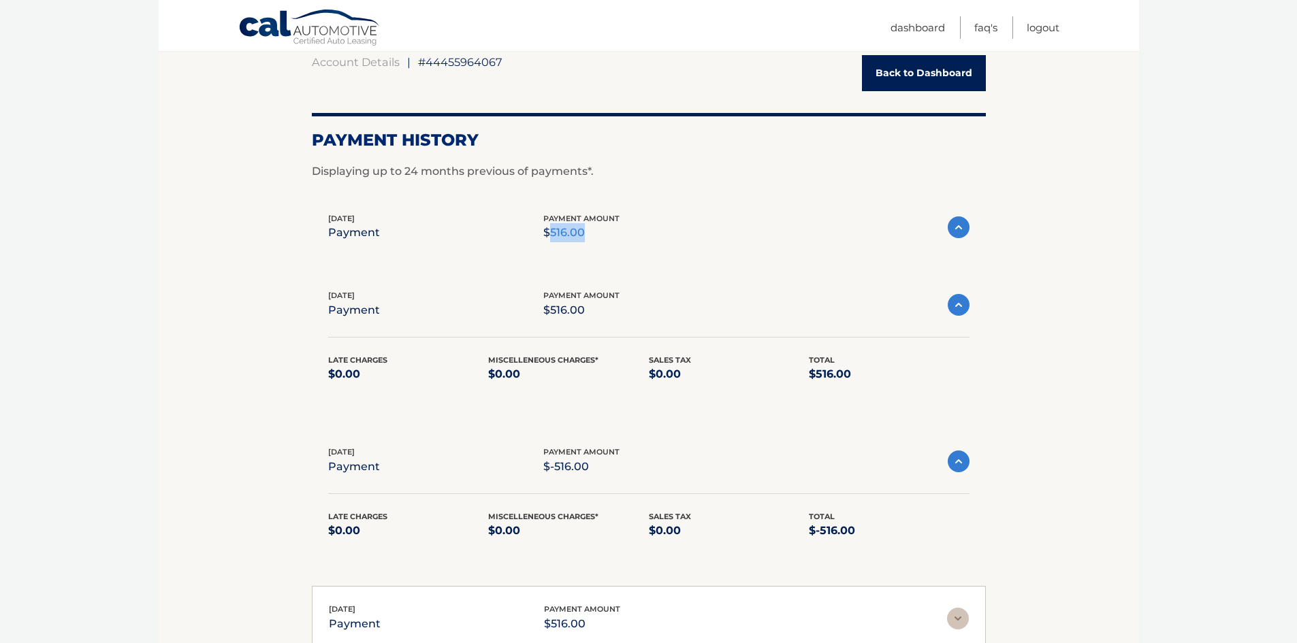
click at [571, 226] on p "$516.00" at bounding box center [581, 232] width 76 height 19
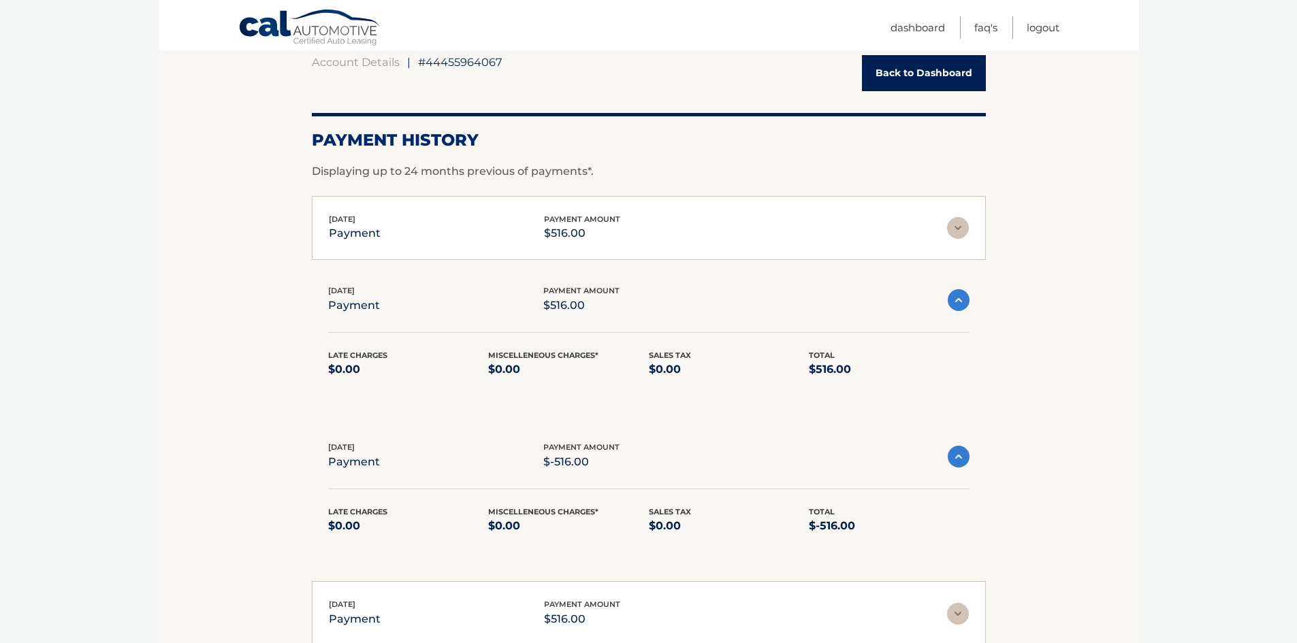
click at [578, 222] on span "payment amount" at bounding box center [582, 219] width 76 height 10
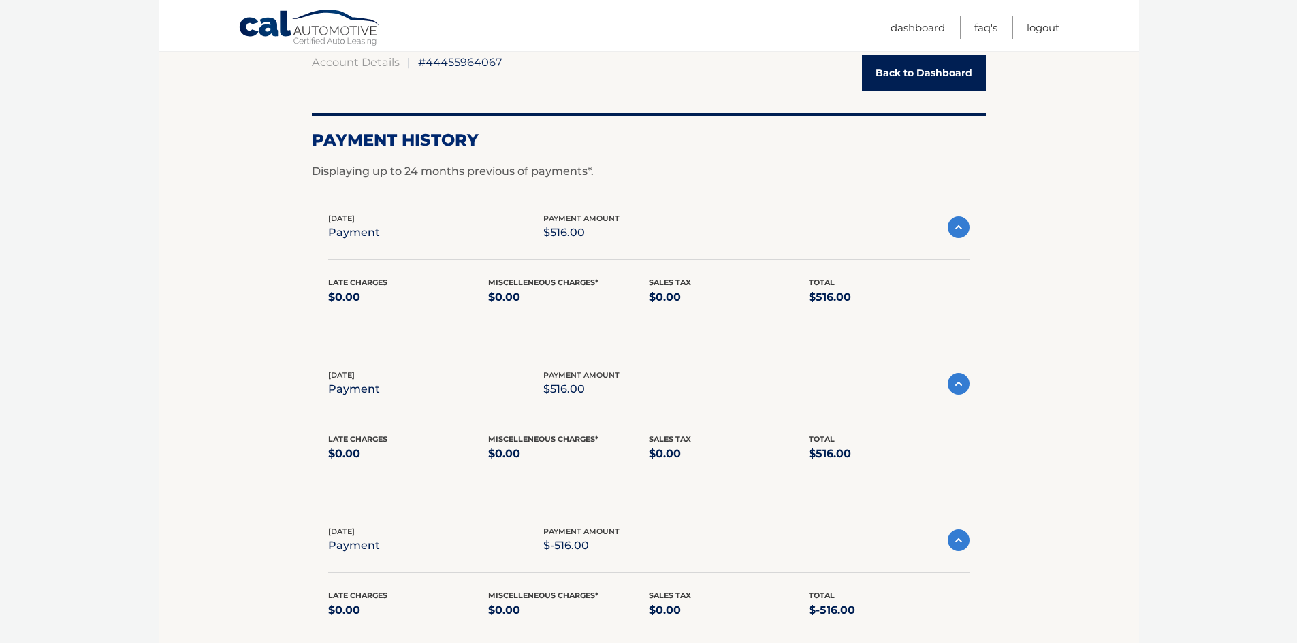
click at [545, 276] on div "Miscelleneous Charges* $0.00" at bounding box center [568, 291] width 161 height 31
click at [357, 226] on p "payment" at bounding box center [354, 232] width 52 height 19
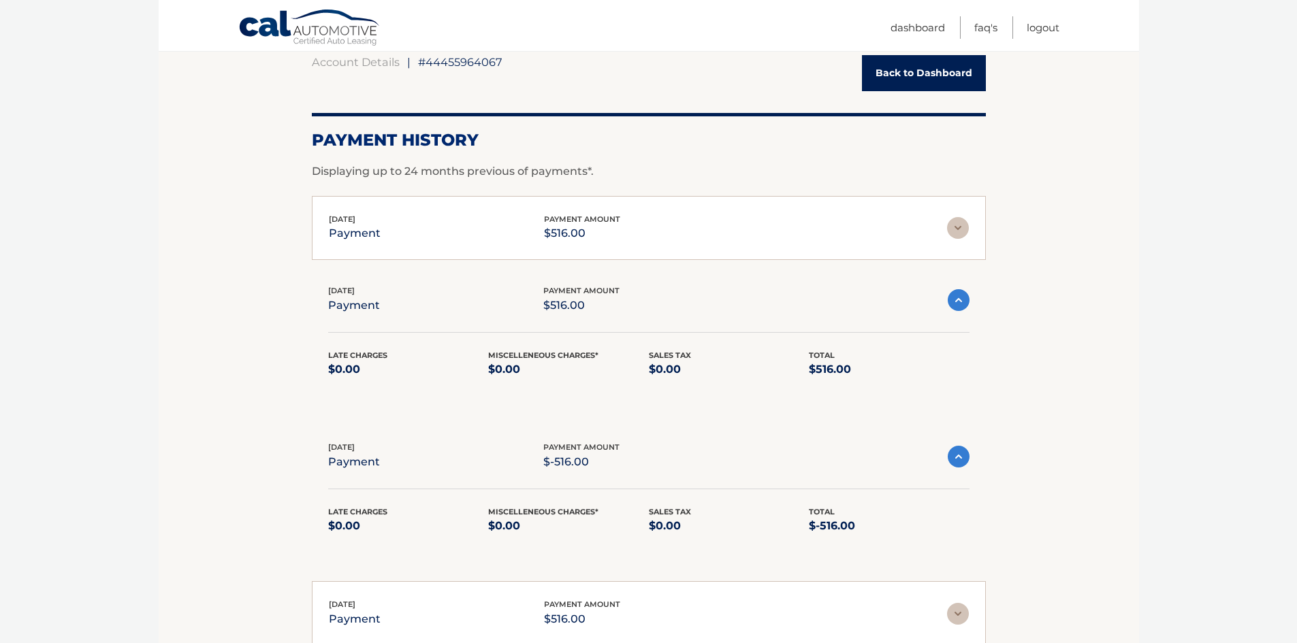
click at [952, 233] on img at bounding box center [958, 228] width 22 height 22
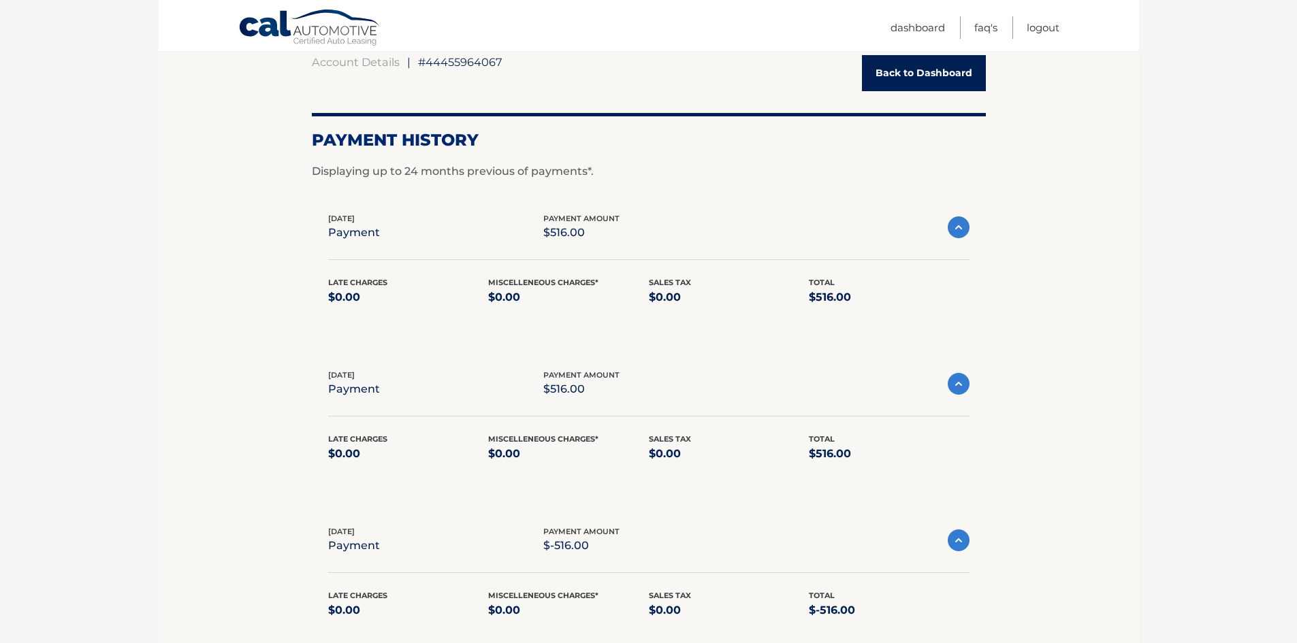
click at [958, 229] on img at bounding box center [959, 228] width 22 height 22
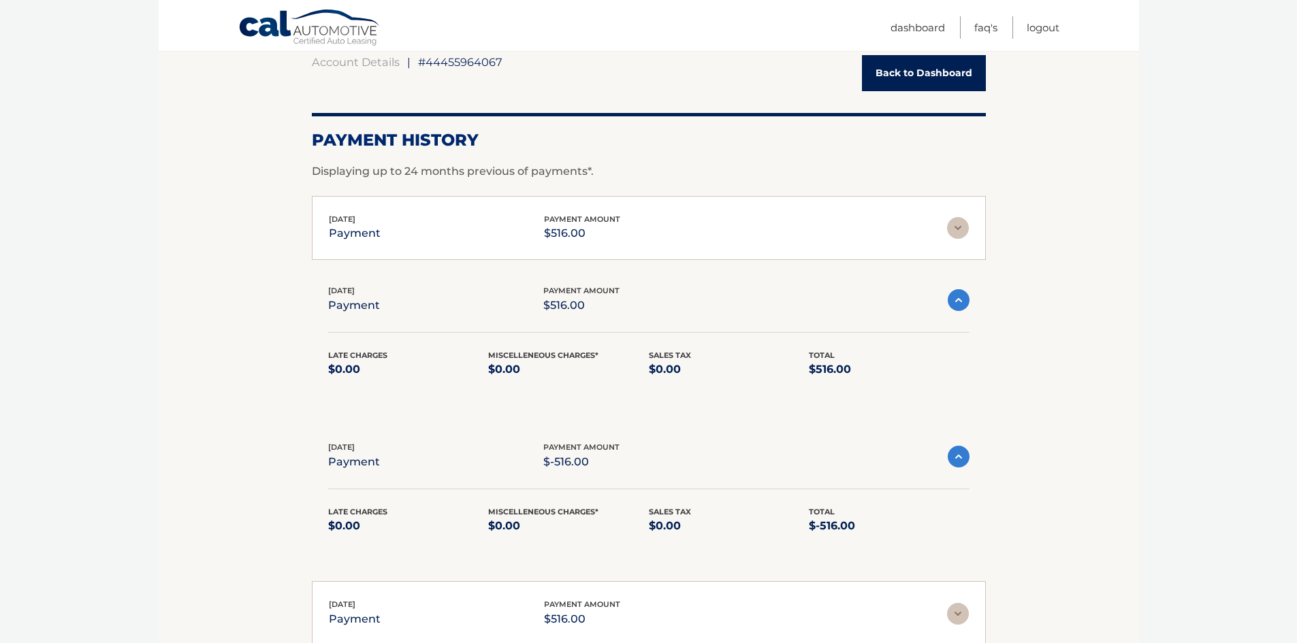
click at [605, 227] on p "$516.00" at bounding box center [582, 233] width 76 height 19
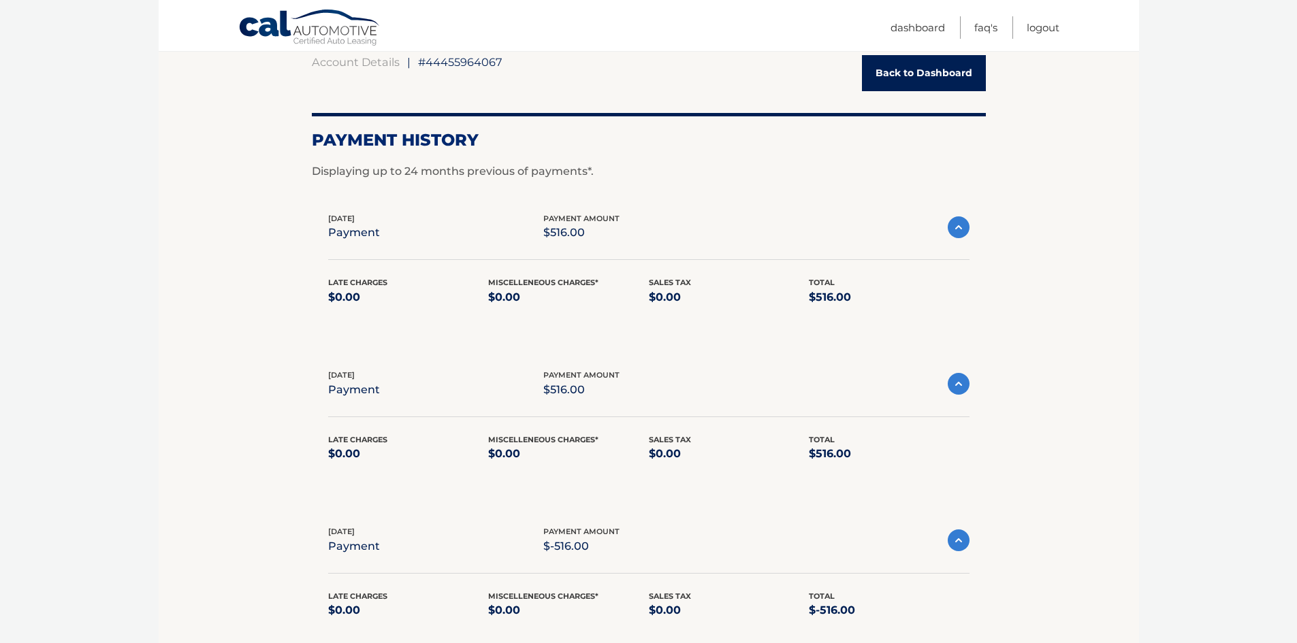
click at [564, 227] on p "$516.00" at bounding box center [581, 232] width 76 height 19
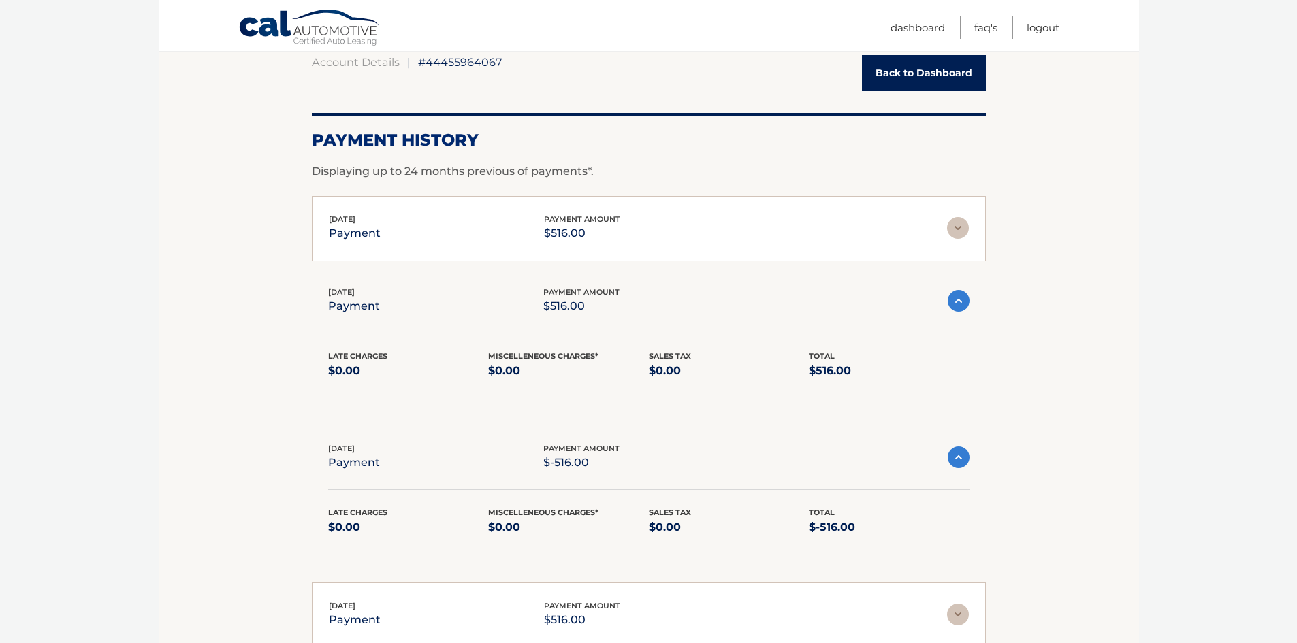
click at [564, 227] on p "$516.00" at bounding box center [582, 233] width 76 height 19
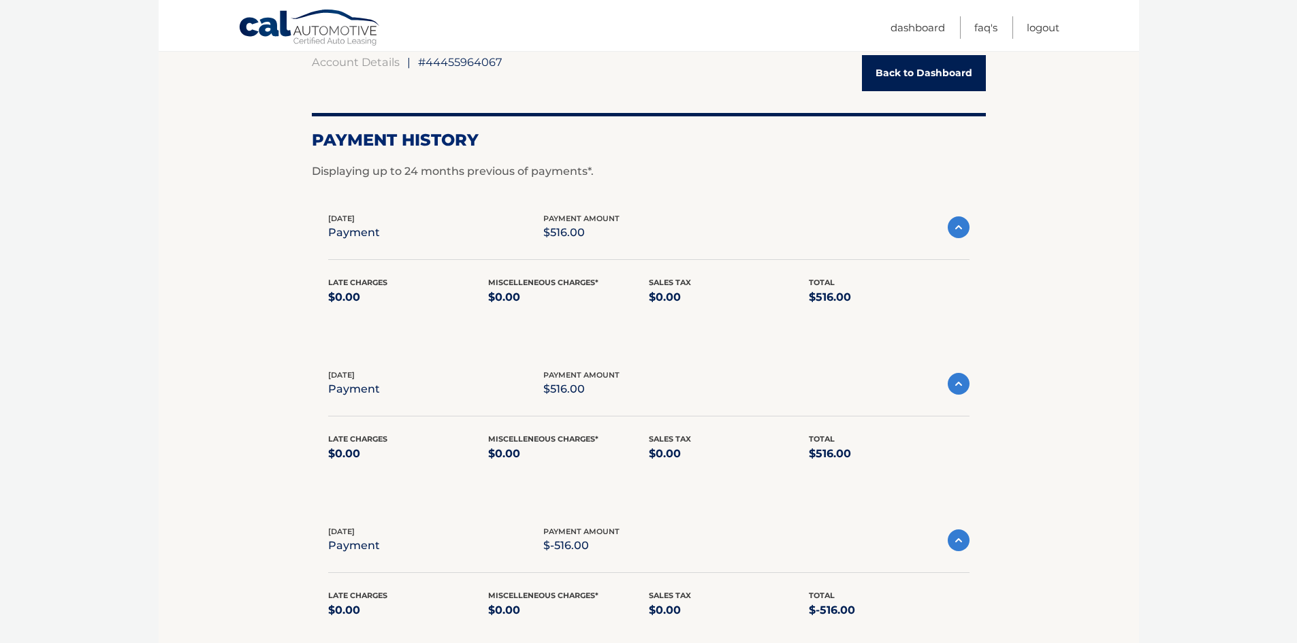
click at [342, 228] on p "payment" at bounding box center [354, 232] width 52 height 19
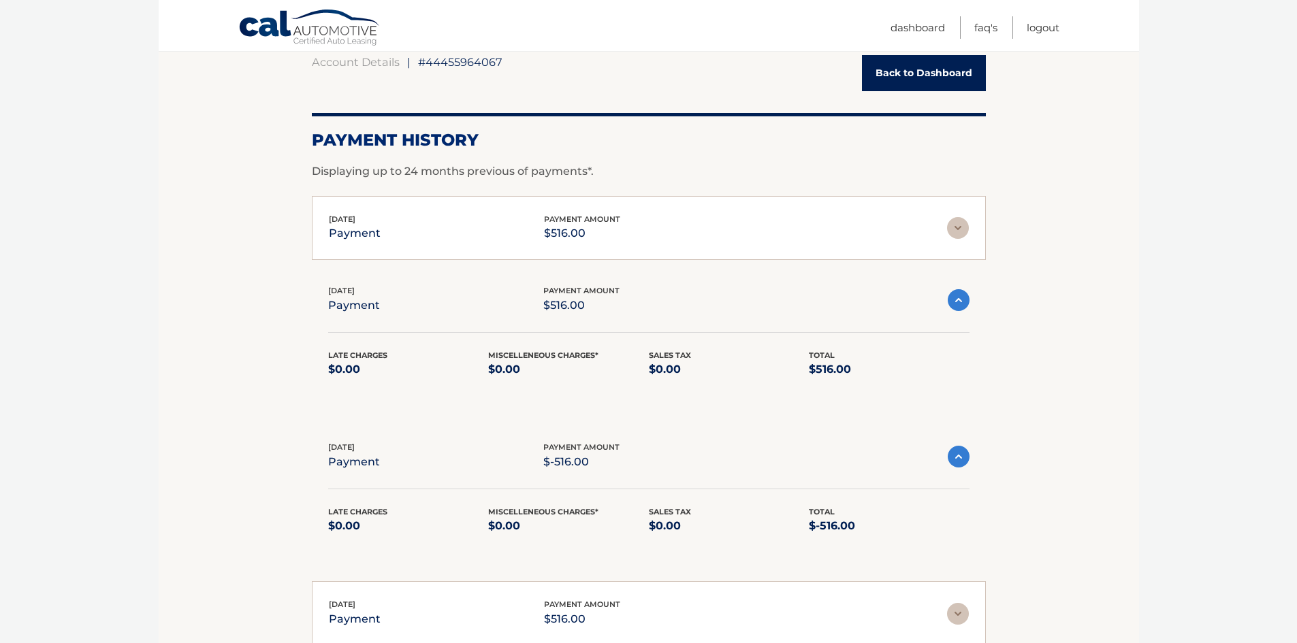
click at [343, 225] on p "payment" at bounding box center [355, 233] width 52 height 19
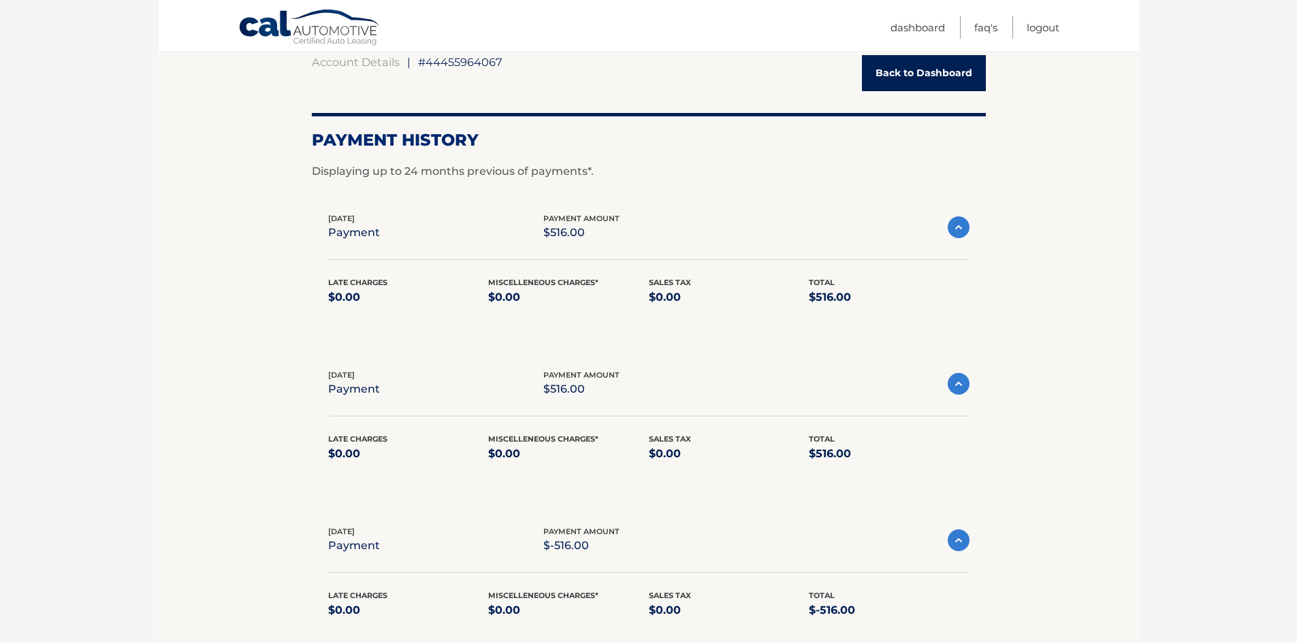
click at [565, 227] on p "$516.00" at bounding box center [581, 232] width 76 height 19
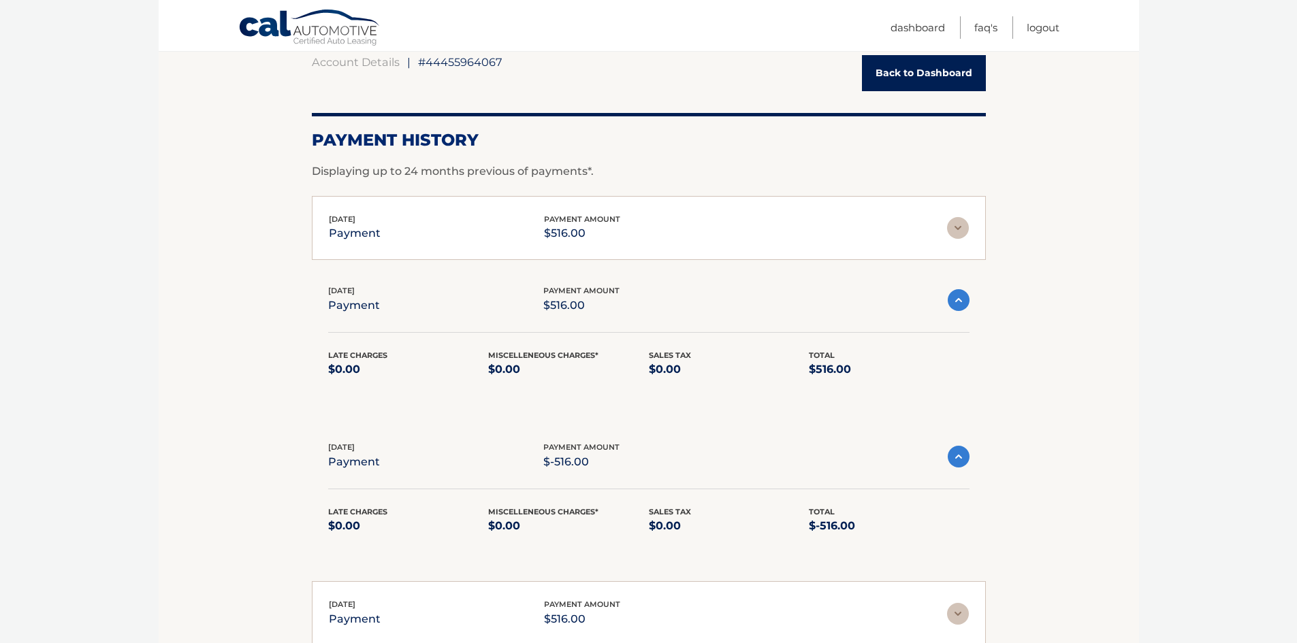
click at [562, 227] on p "$516.00" at bounding box center [582, 233] width 76 height 19
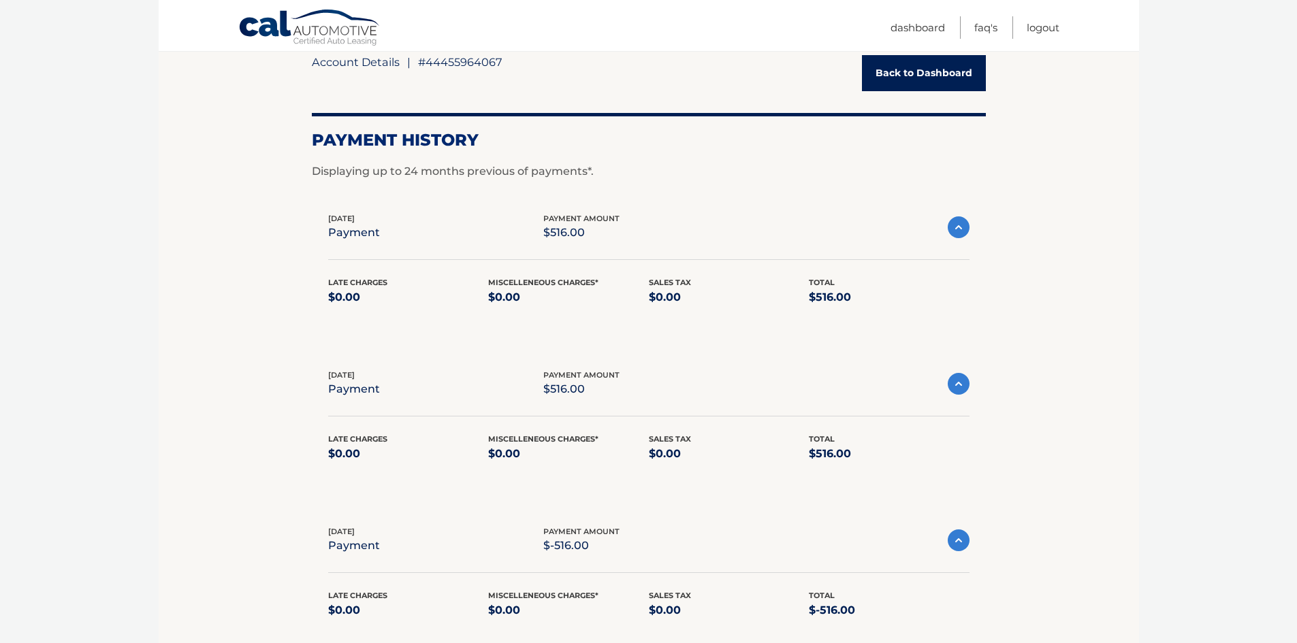
click at [330, 67] on link "Account Details" at bounding box center [356, 62] width 88 height 14
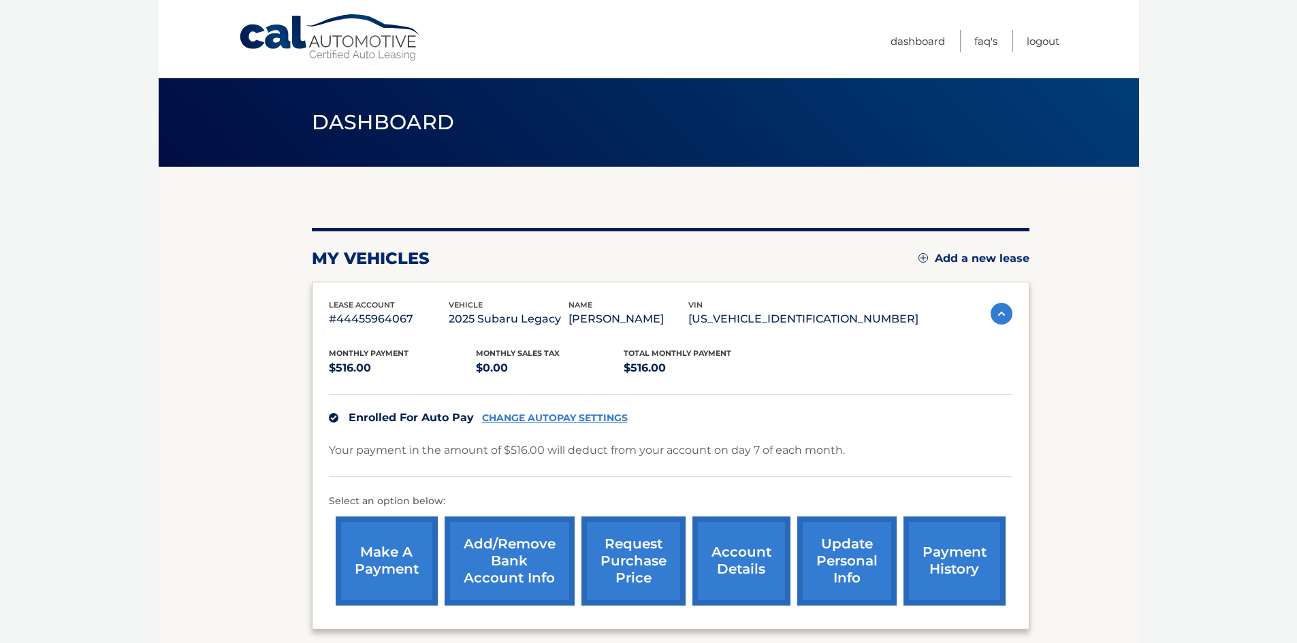
click at [943, 588] on link "payment history" at bounding box center [954, 561] width 102 height 89
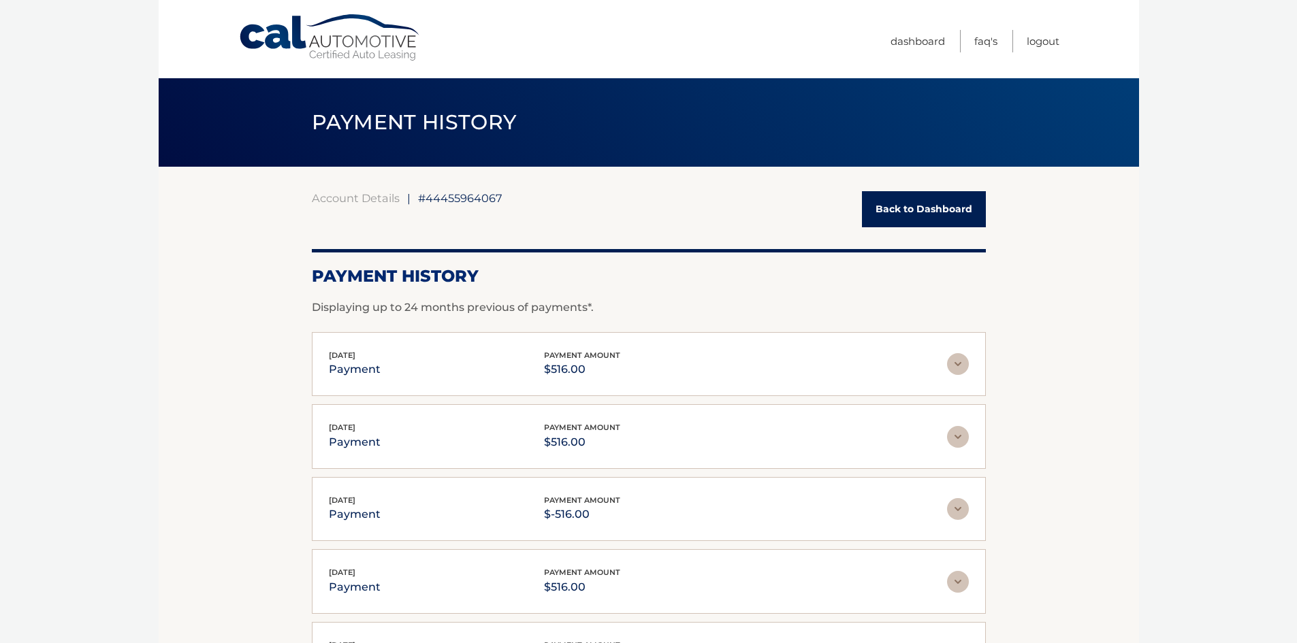
click at [948, 359] on img at bounding box center [958, 364] width 22 height 22
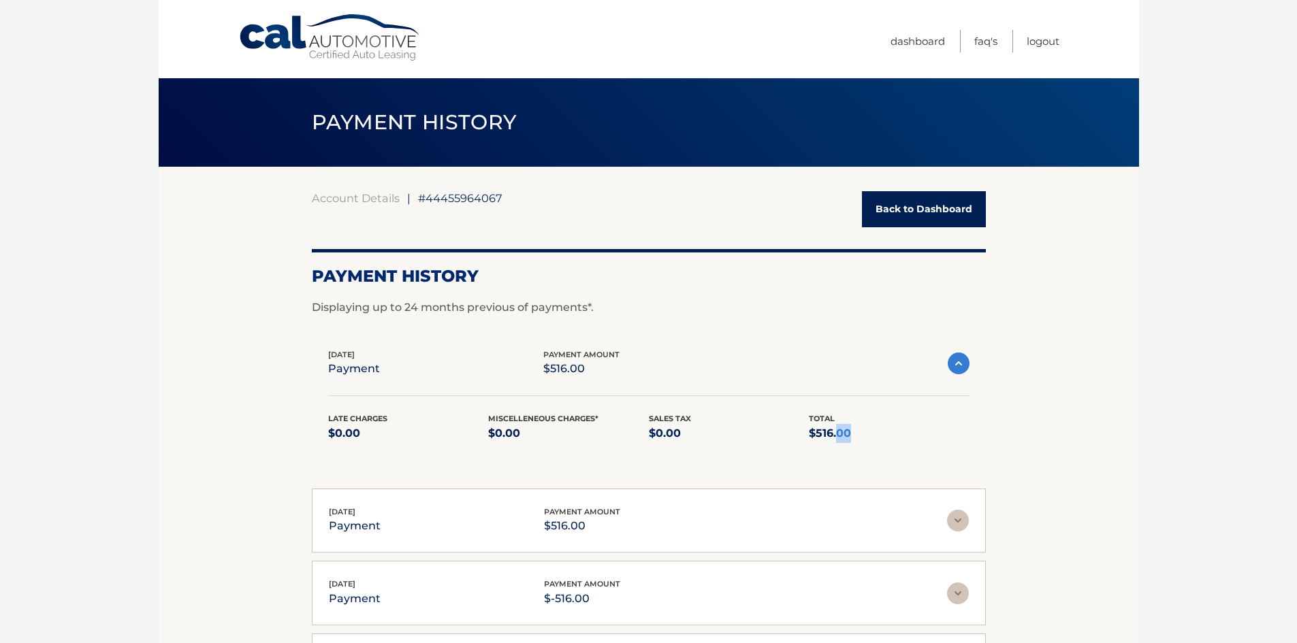
drag, startPoint x: 863, startPoint y: 431, endPoint x: 836, endPoint y: 432, distance: 26.6
click at [836, 432] on p "$516.00" at bounding box center [889, 433] width 161 height 19
click at [345, 355] on span "[DATE]" at bounding box center [341, 355] width 27 height 10
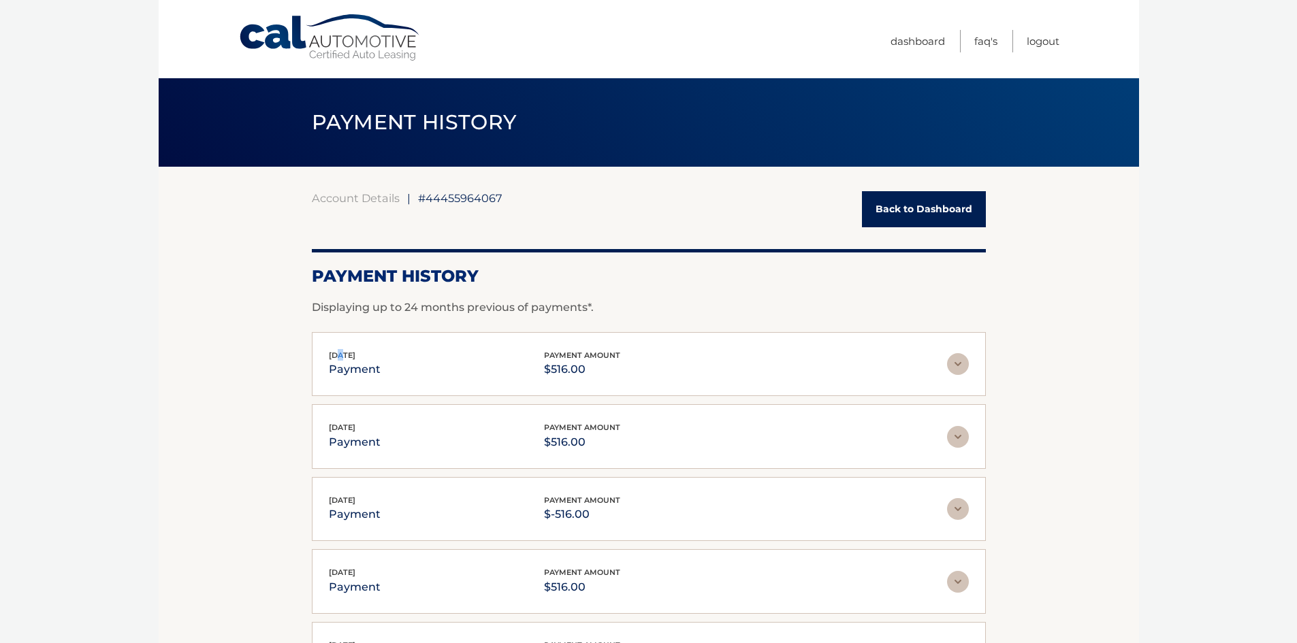
click at [950, 360] on img at bounding box center [958, 364] width 22 height 22
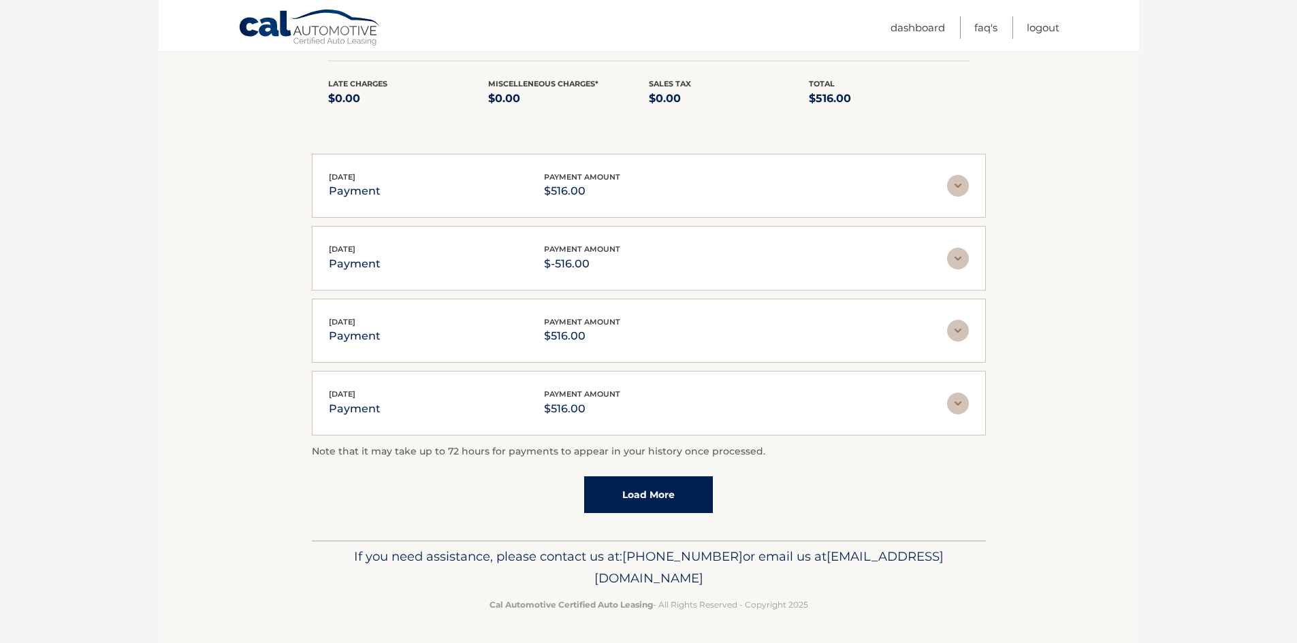
scroll to position [336, 0]
click at [669, 483] on link "Load More" at bounding box center [648, 494] width 129 height 37
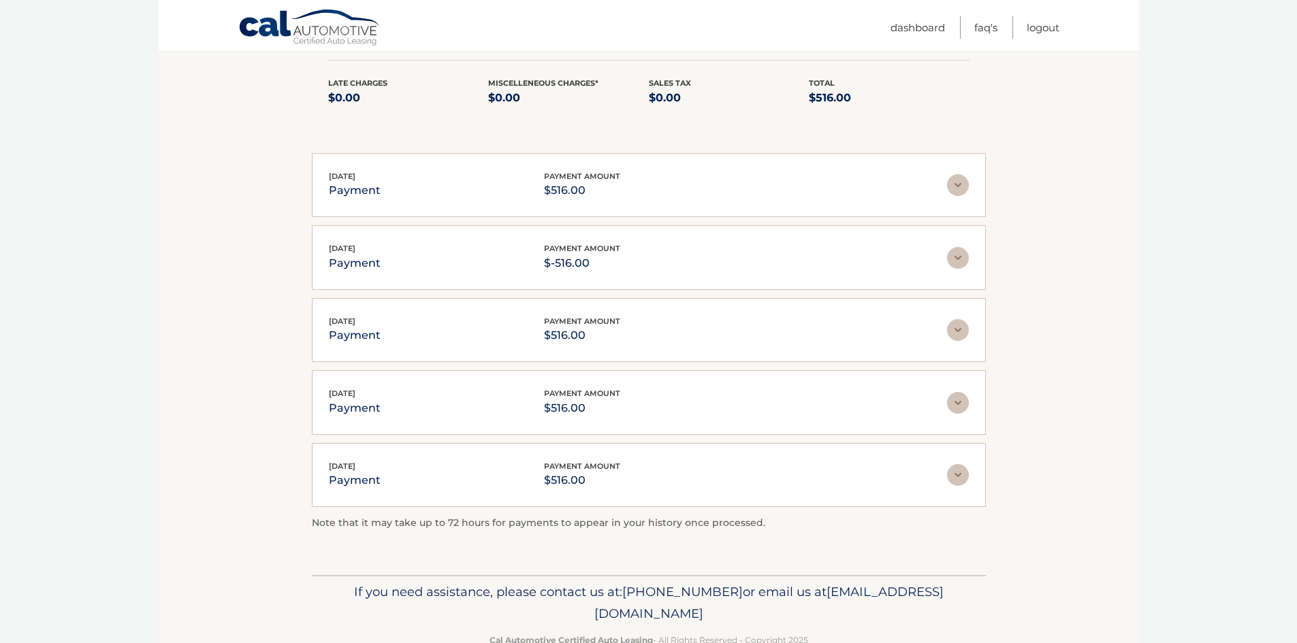
click at [561, 258] on p "$-516.00" at bounding box center [582, 263] width 76 height 19
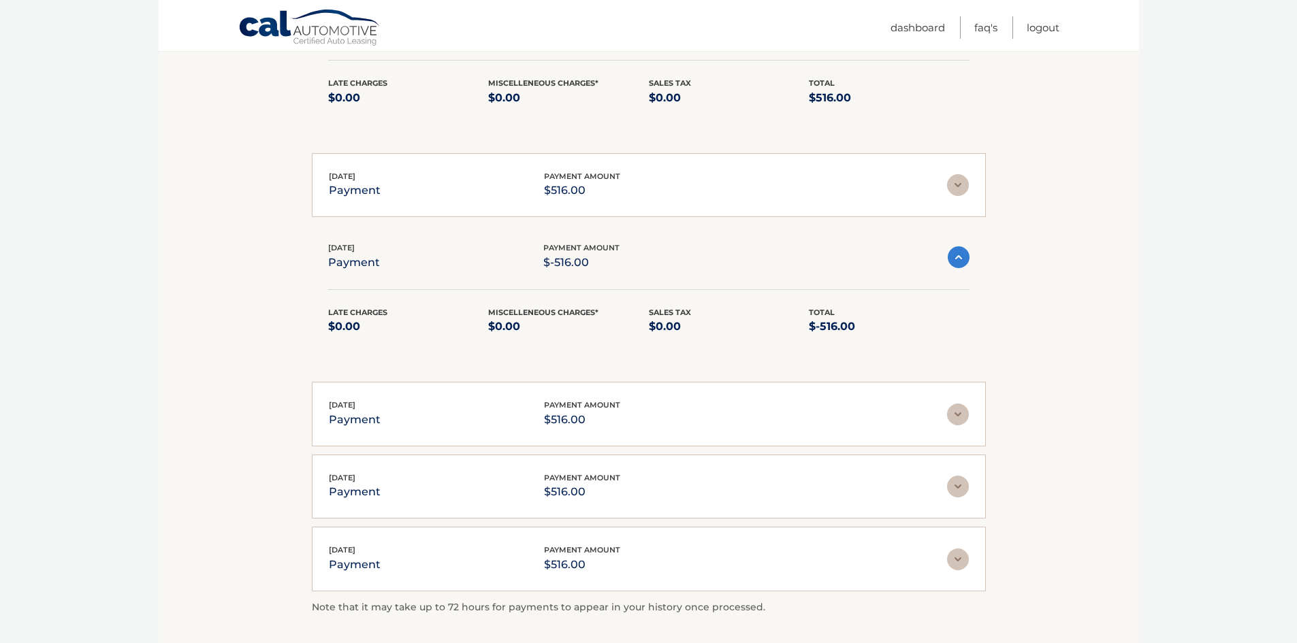
click at [591, 263] on p "$-516.00" at bounding box center [581, 262] width 76 height 19
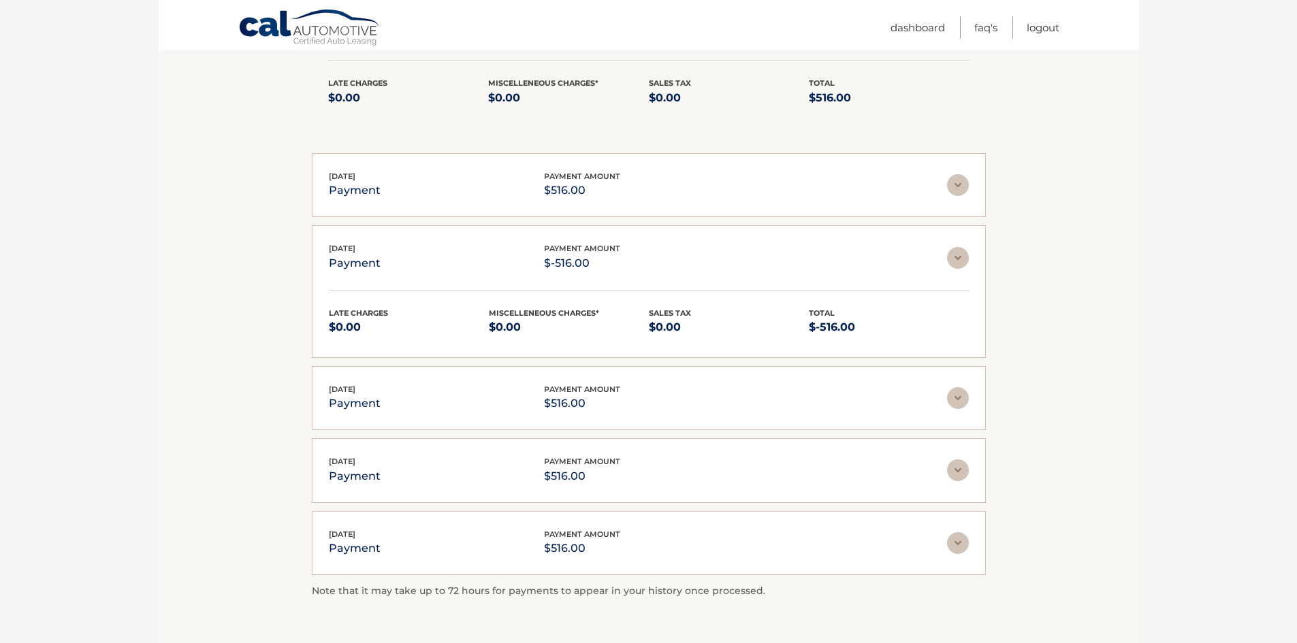
click at [591, 263] on p "$-516.00" at bounding box center [582, 263] width 76 height 19
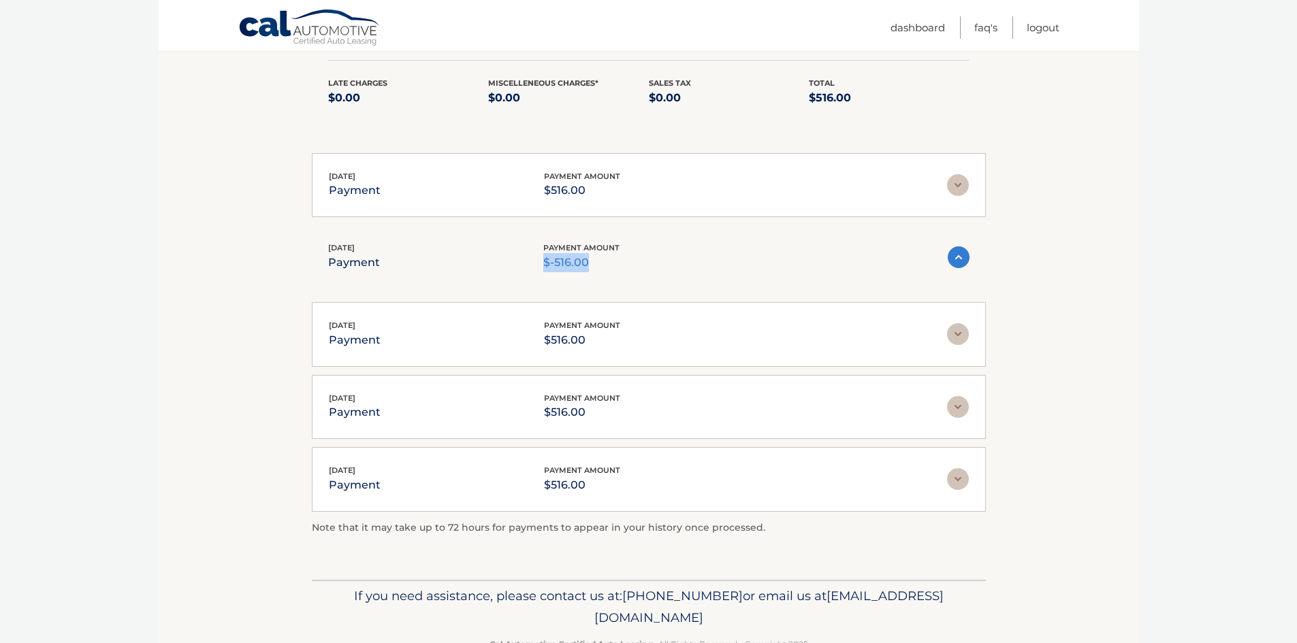
click at [591, 263] on p "$-516.00" at bounding box center [581, 262] width 76 height 19
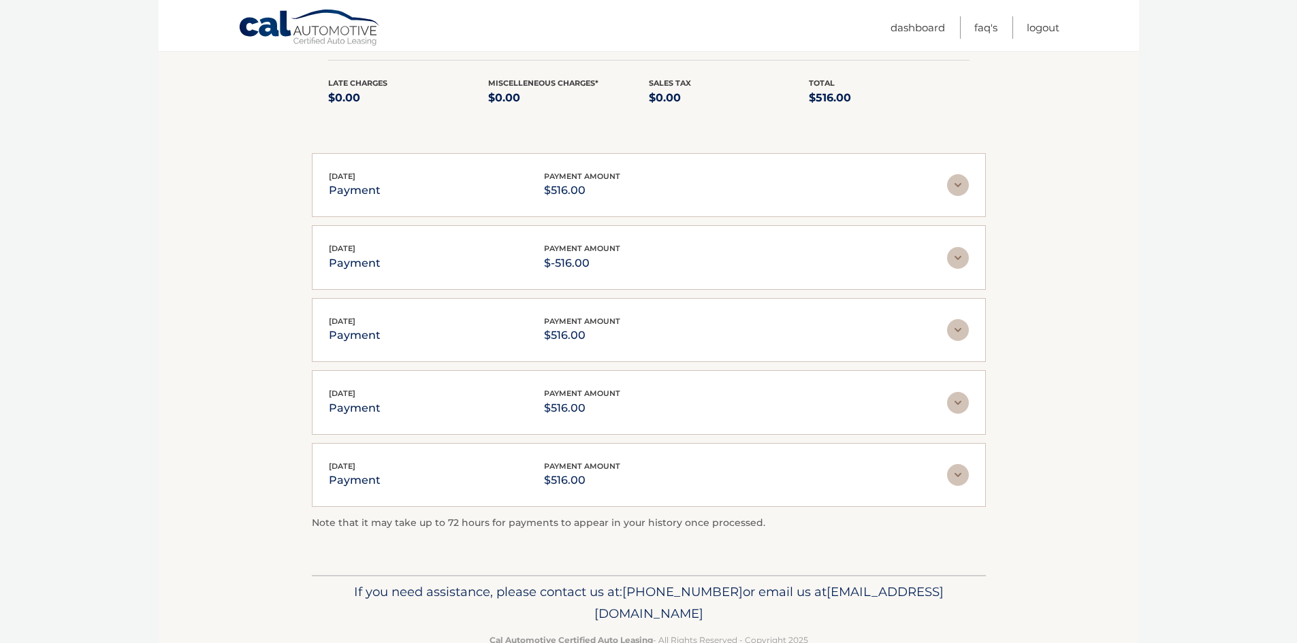
click at [586, 251] on span "payment amount" at bounding box center [582, 249] width 76 height 10
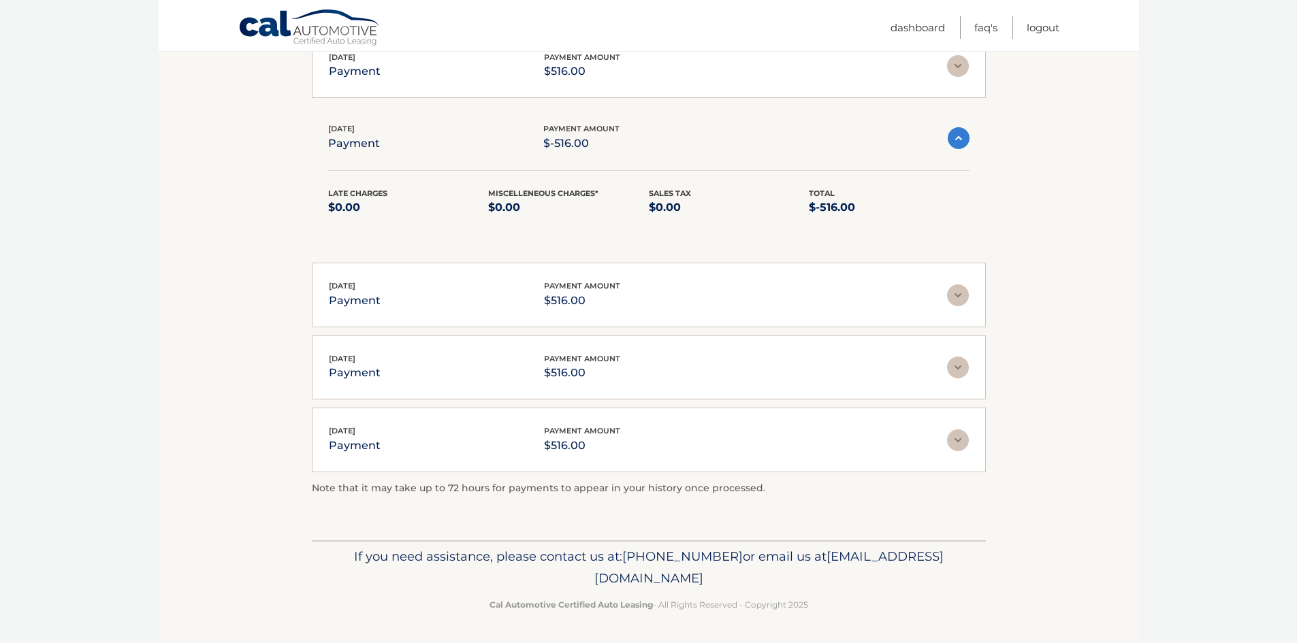
scroll to position [455, 0]
